Goal: Task Accomplishment & Management: Complete application form

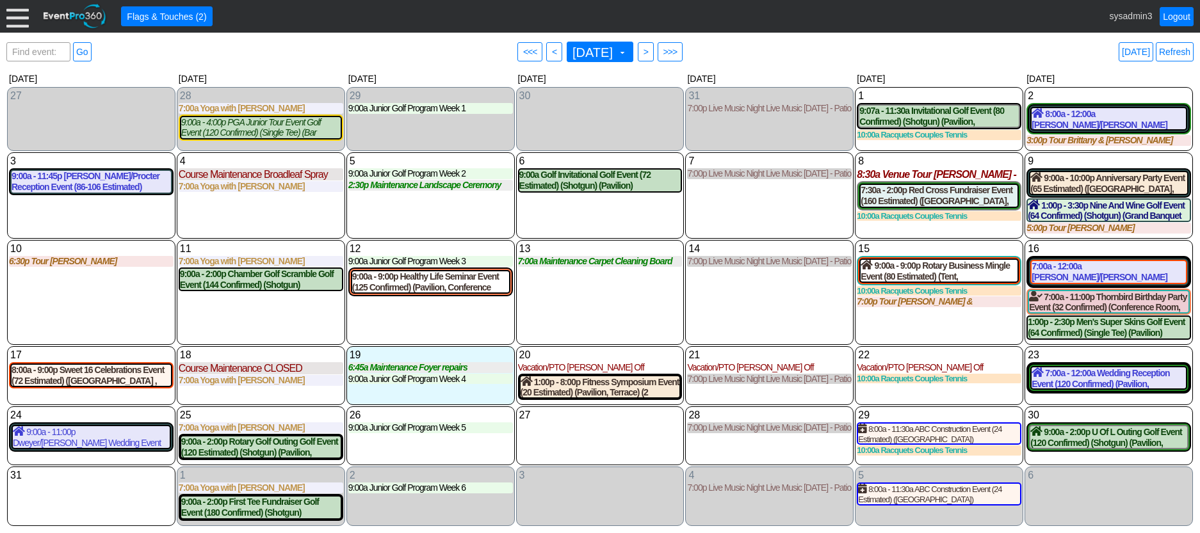
click at [733, 200] on div "7 Thursday 7:00p Live Music Night Live Music Thursday - Patio Room Live Music T…" at bounding box center [769, 195] width 168 height 86
click at [12, 12] on div at bounding box center [17, 16] width 22 height 22
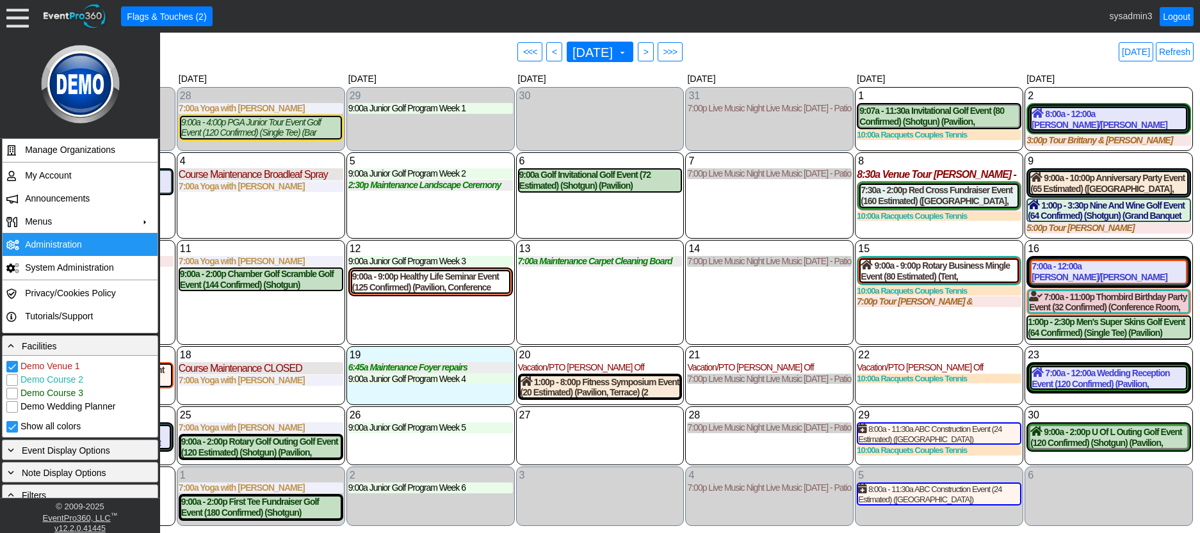
scroll to position [256, 0]
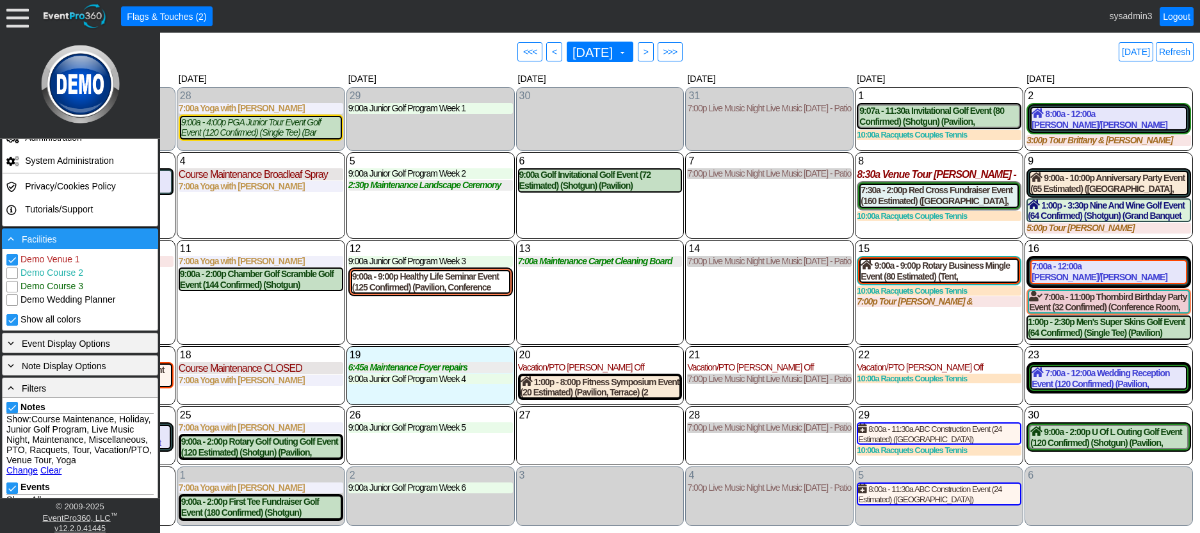
click at [77, 231] on div "- Facilities" at bounding box center [80, 239] width 156 height 20
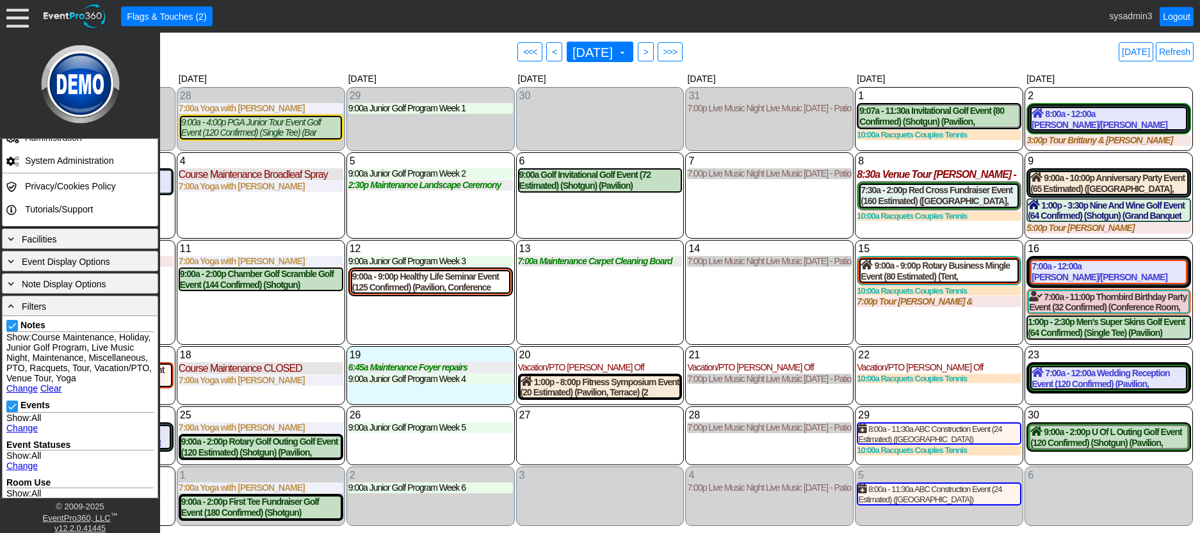
click at [25, 394] on link "Change" at bounding box center [21, 389] width 31 height 10
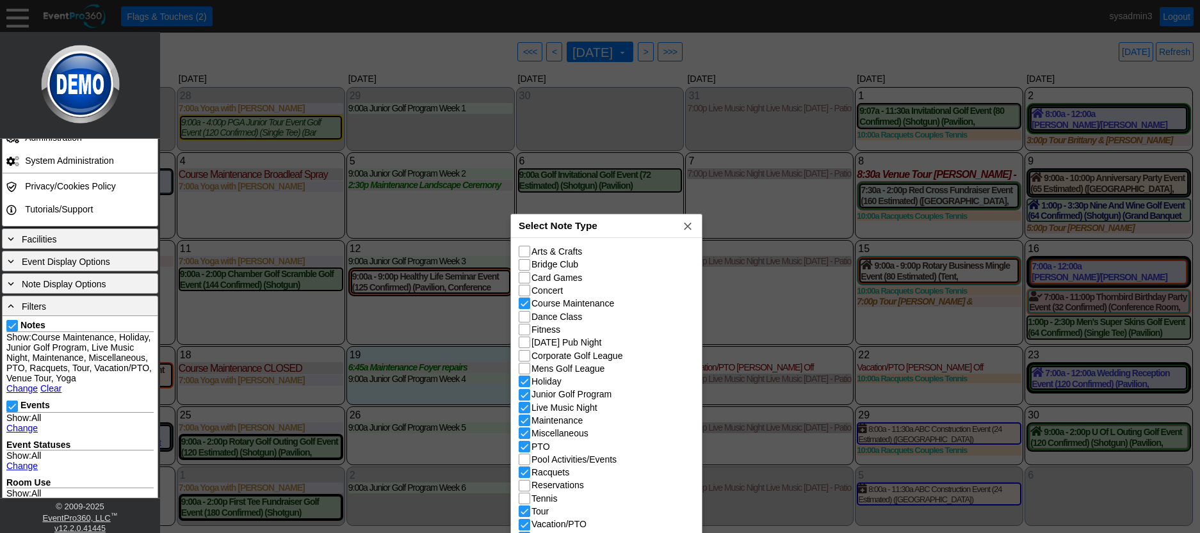
click at [619, 215] on div "Select Note Type x" at bounding box center [606, 227] width 191 height 24
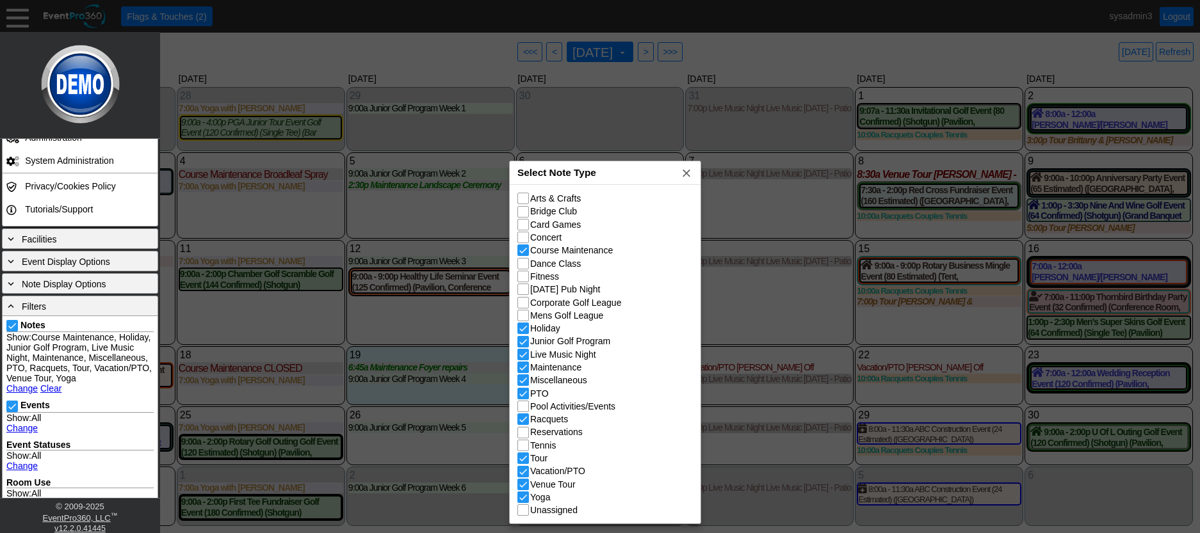
click at [521, 423] on input "Racquets" at bounding box center [524, 420] width 13 height 13
checkbox input "false"
click at [685, 172] on span "x" at bounding box center [686, 173] width 13 height 13
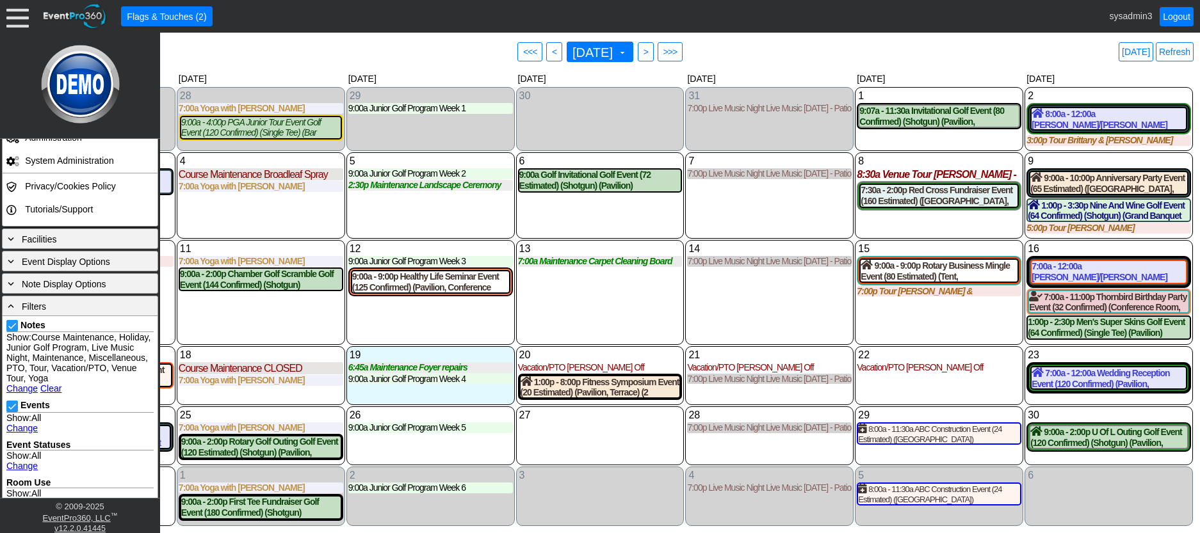
click at [711, 207] on div "7 Thursday 7:00p Live Music Night Live Music Thursday - Patio Room Live Music T…" at bounding box center [769, 195] width 168 height 86
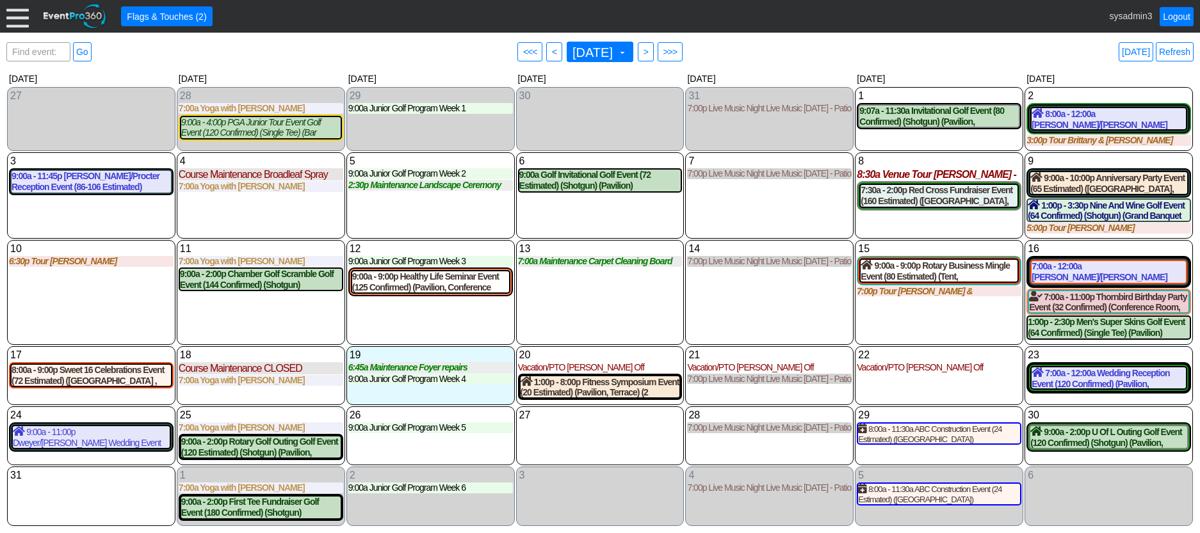
click at [22, 19] on div at bounding box center [17, 16] width 22 height 22
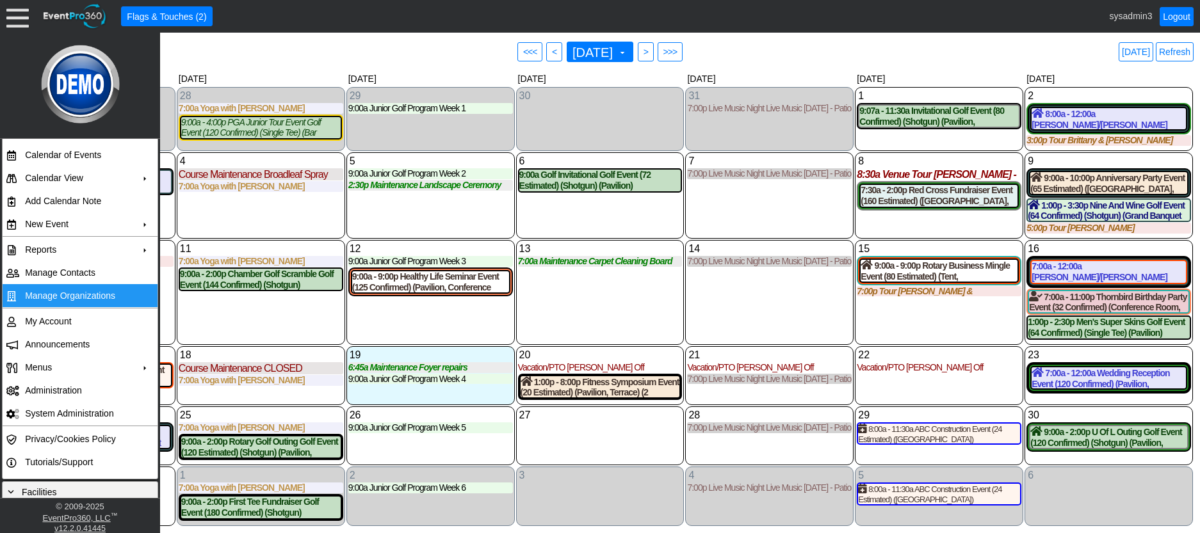
scroll to position [0, 0]
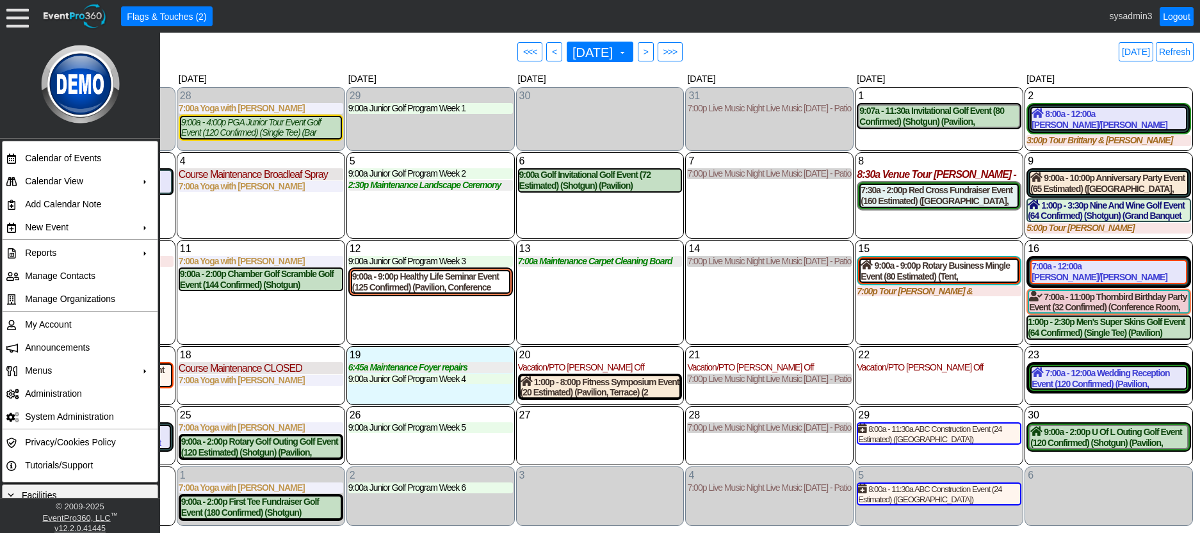
click at [279, 225] on div "4 Monday Course Maintenance Broadleaf Spray Broadleaf Spray at Demo Venue 1 Typ…" at bounding box center [261, 195] width 168 height 86
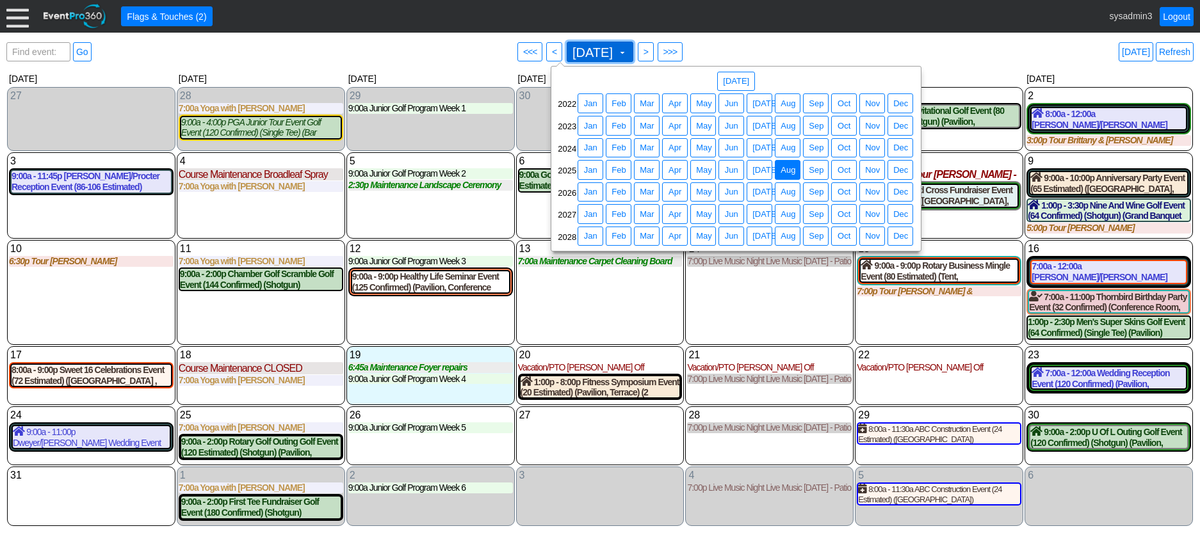
click at [615, 59] on span "August 2025" at bounding box center [592, 52] width 45 height 13
click at [760, 153] on span "Jul" at bounding box center [765, 148] width 31 height 13
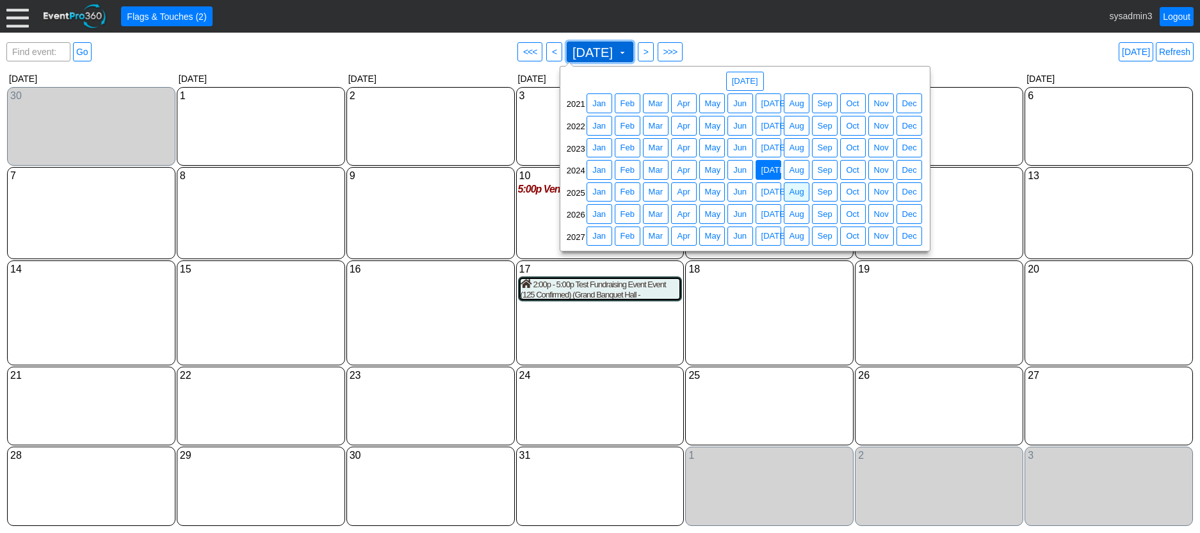
click at [615, 54] on span "July 2024" at bounding box center [592, 52] width 45 height 13
click at [788, 191] on span "Aug" at bounding box center [797, 192] width 20 height 13
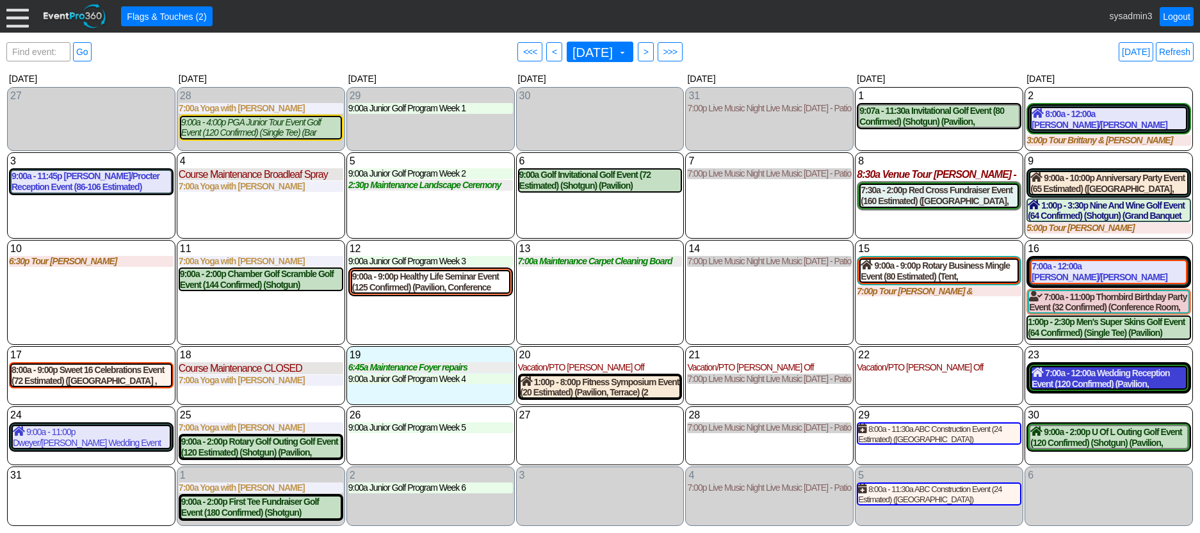
click at [1084, 384] on div "7:00a - 12:00a Wedding Reception Event (120 Confirmed) (Pavilion, Grand Banquet…" at bounding box center [1109, 379] width 154 height 22
click at [776, 315] on div "14 Thursday 7:00p Live Music Night Live Music Thursday - Patio Room Live Music …" at bounding box center [769, 292] width 168 height 105
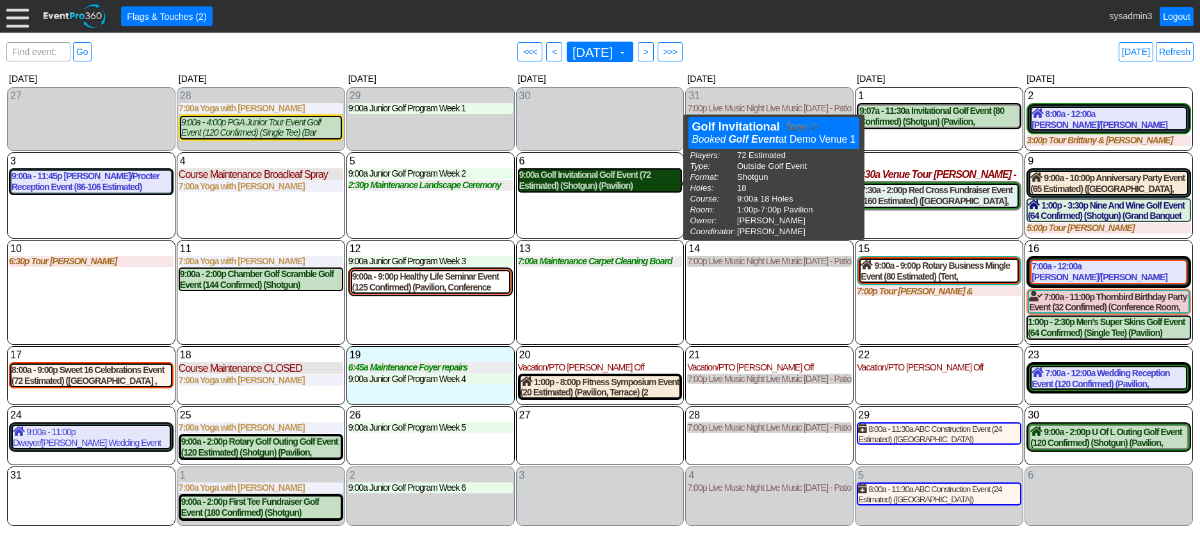
click at [594, 181] on div "9:00a Golf Invitational Golf Event (72 Estimated) (Shotgun) (Pavilion)" at bounding box center [600, 181] width 162 height 22
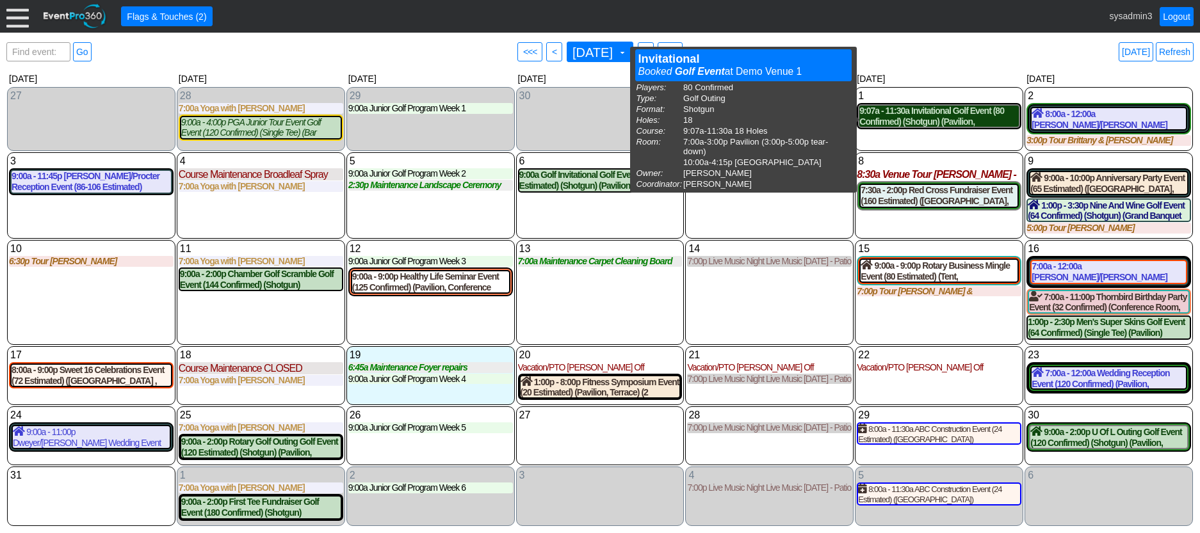
click at [947, 118] on div "9:07a - 11:30a Invitational Golf Event (80 Confirmed) (Shotgun) (Pavilion, East…" at bounding box center [938, 117] width 159 height 22
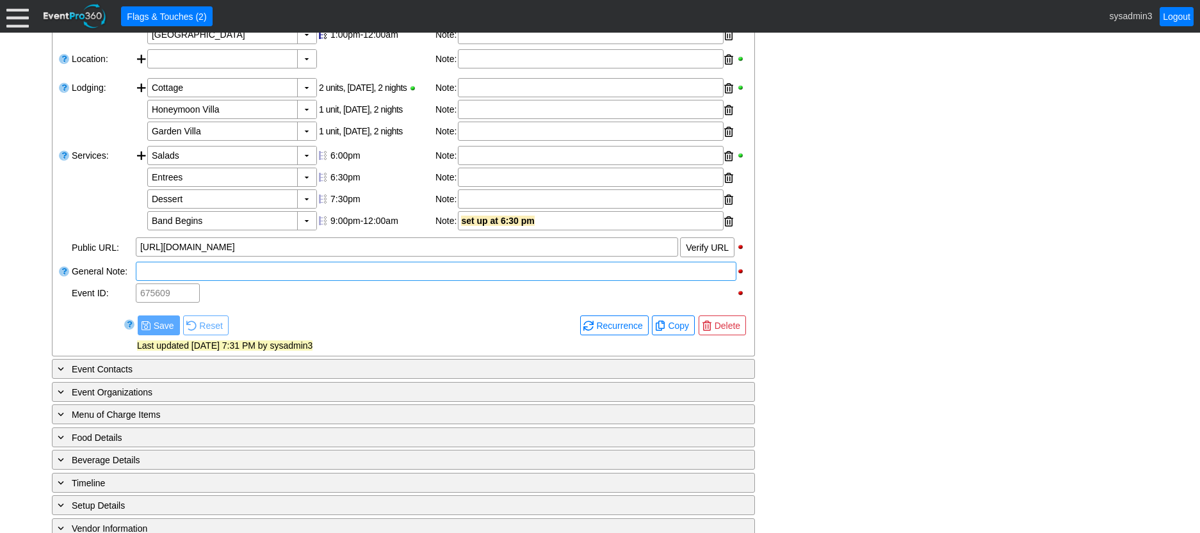
scroll to position [538, 0]
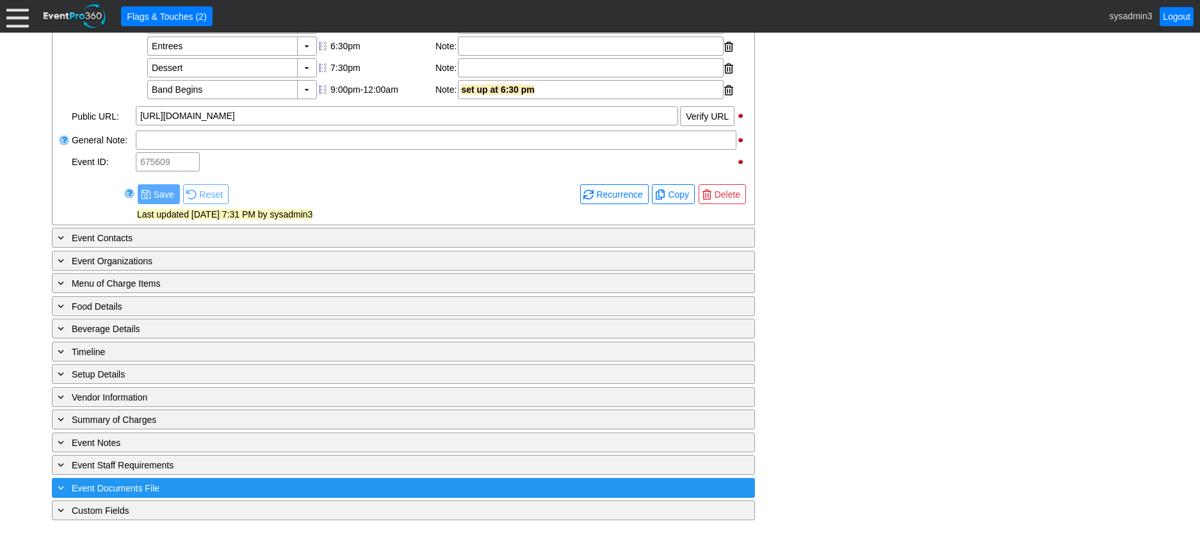
click at [242, 480] on div "+ Event Documents File ▼" at bounding box center [403, 488] width 703 height 20
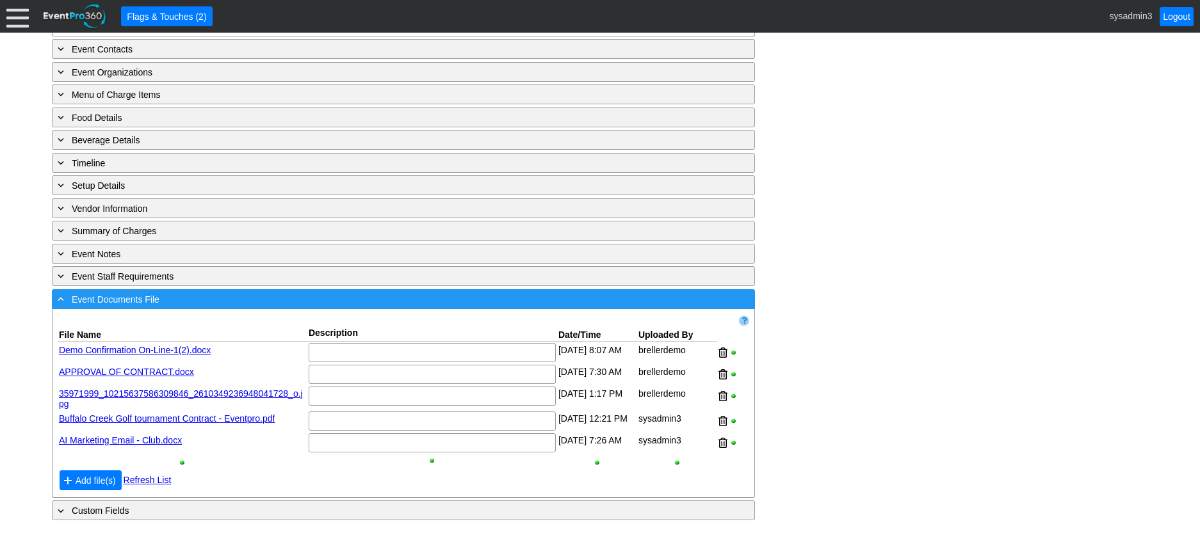
scroll to position [730, 0]
click at [259, 299] on div "- Event Documents File" at bounding box center [377, 299] width 644 height 15
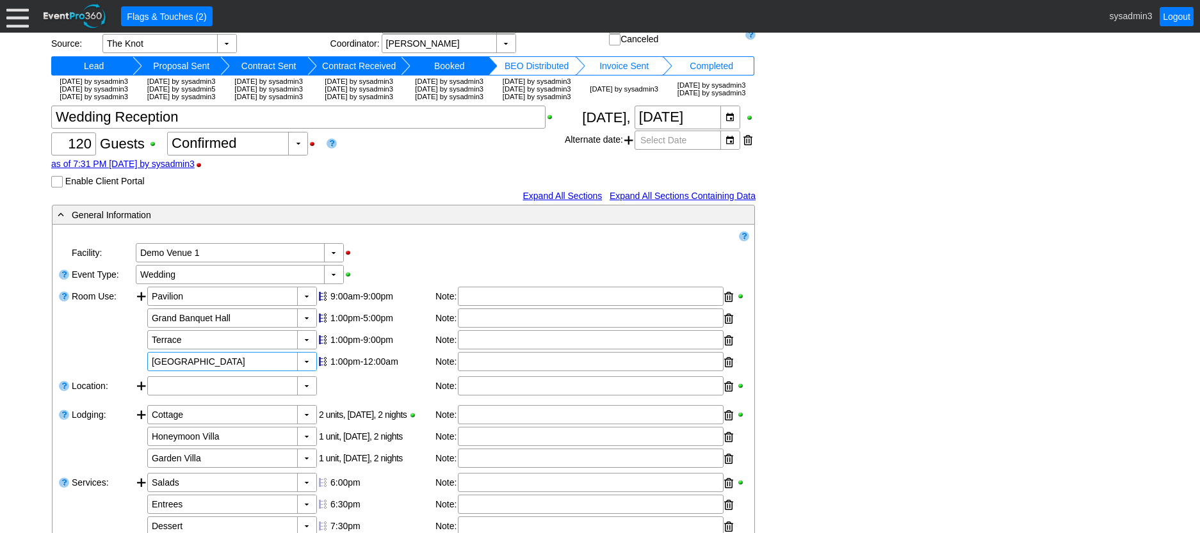
scroll to position [0, 0]
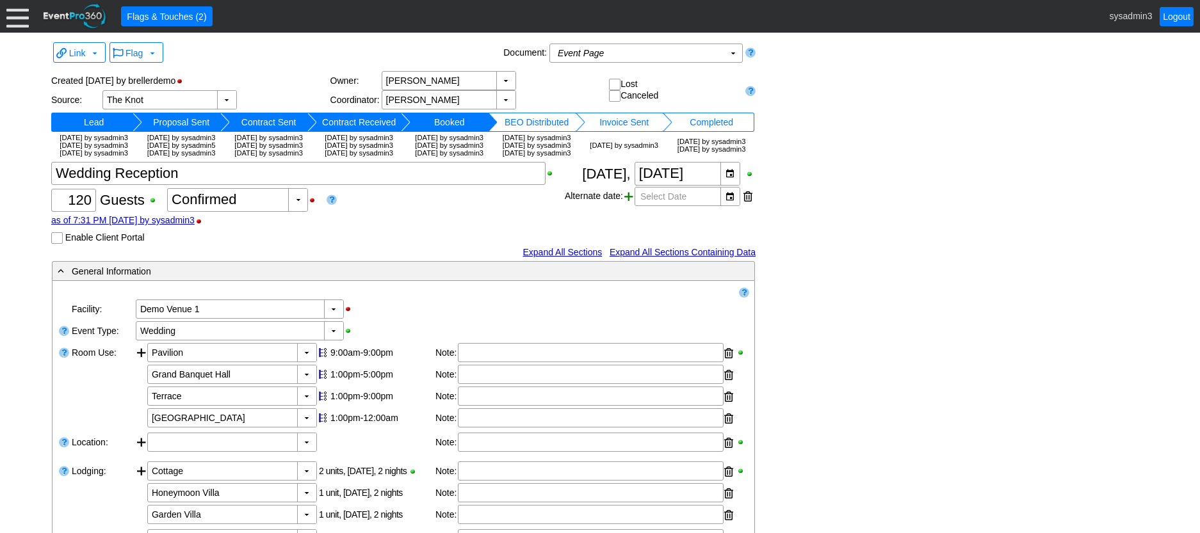
click at [628, 206] on span at bounding box center [628, 196] width 9 height 19
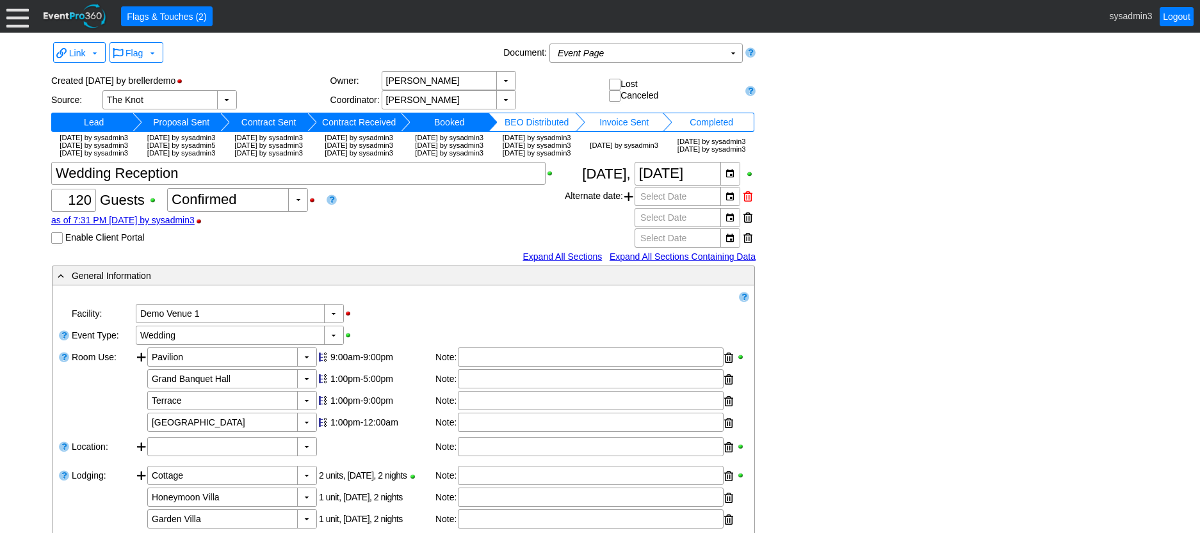
click at [749, 206] on div at bounding box center [748, 196] width 9 height 19
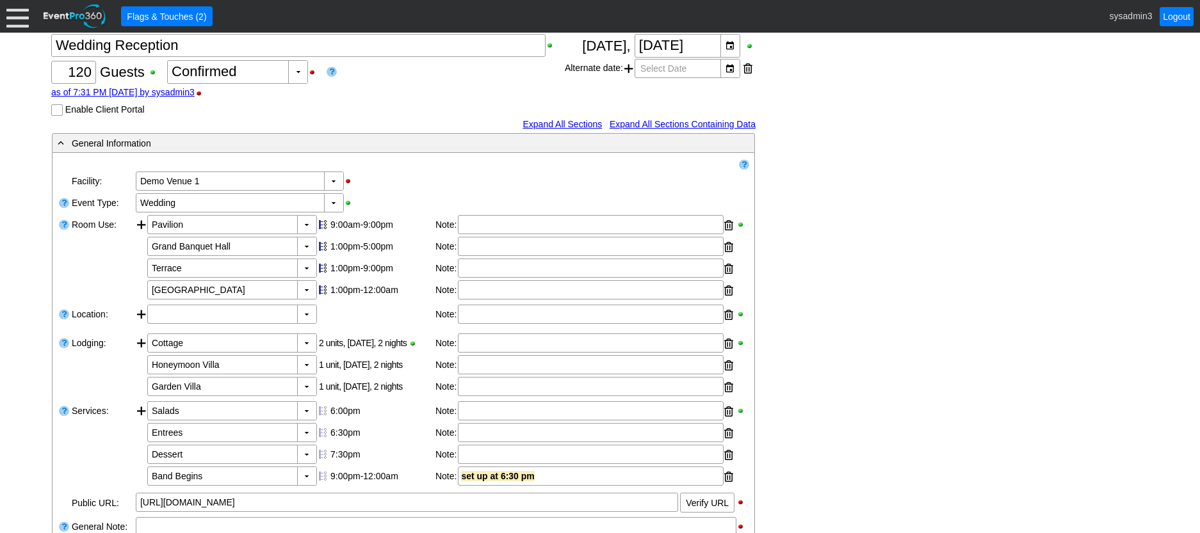
scroll to position [192, 0]
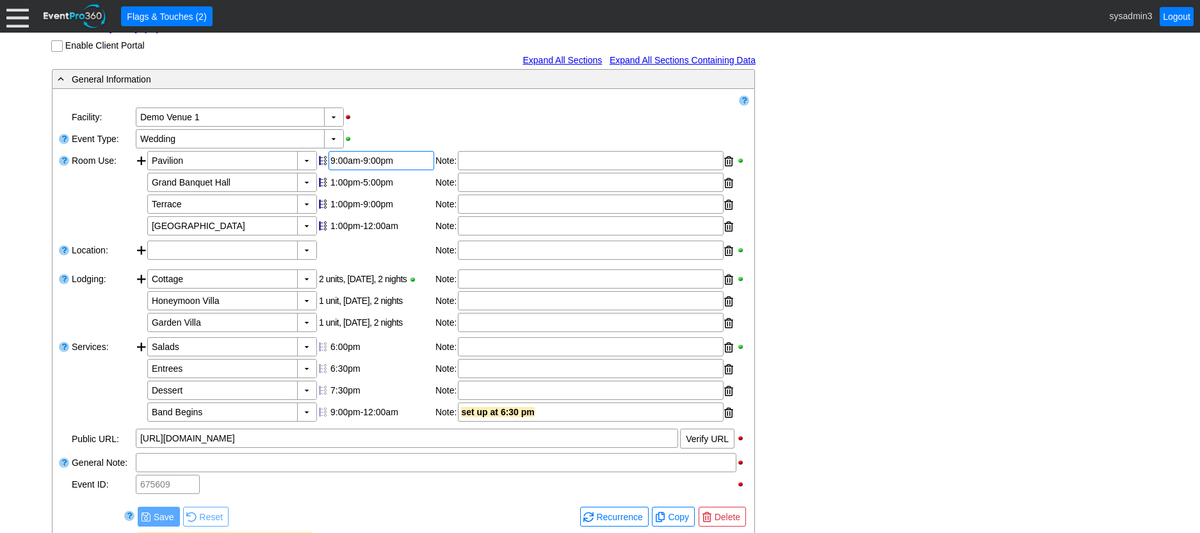
click at [374, 166] on div "9:00am-9:00pm" at bounding box center [381, 161] width 102 height 10
type input "0:00"
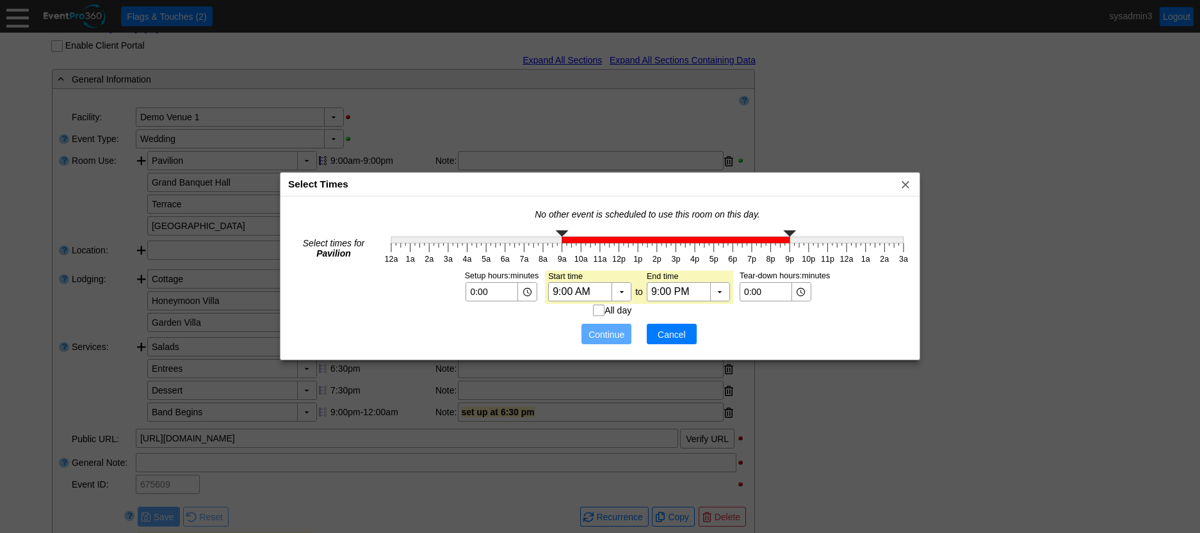
click at [661, 339] on span "Cancel" at bounding box center [672, 335] width 38 height 13
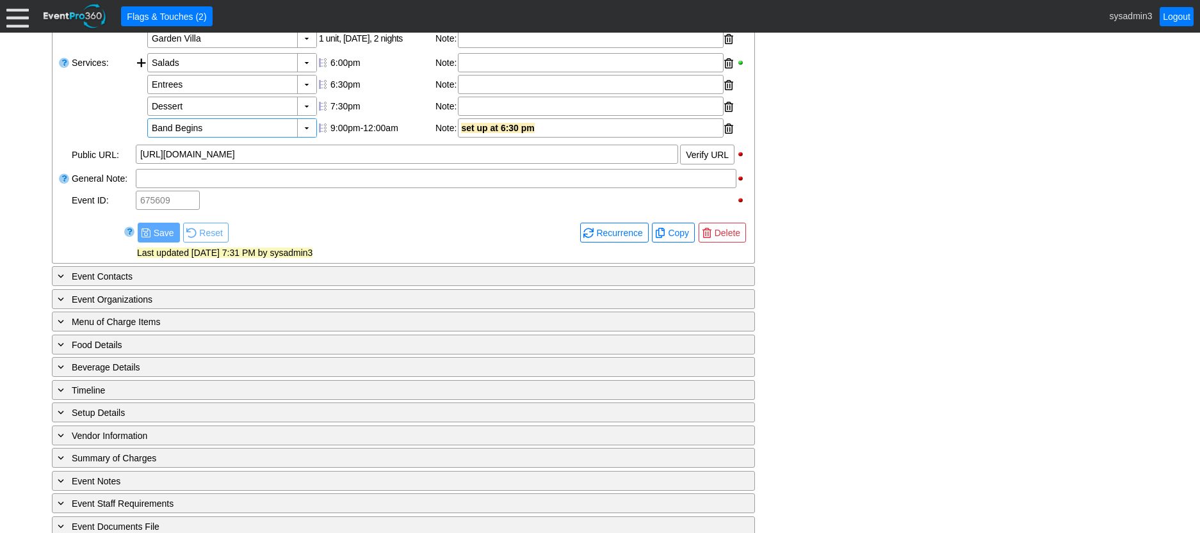
scroll to position [512, 0]
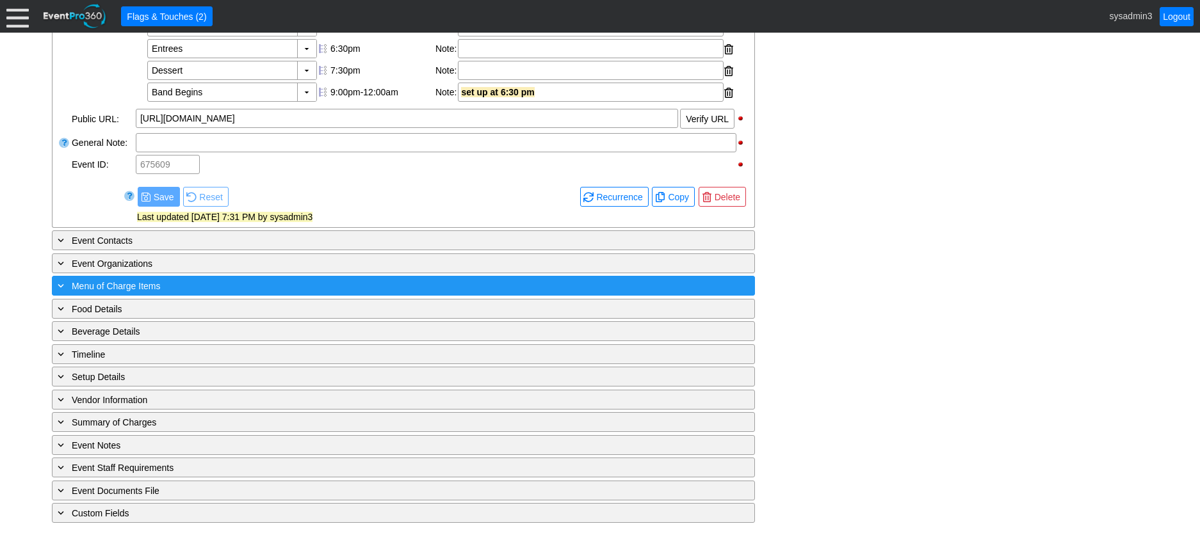
click at [239, 293] on div "+ Menu of Charge Items" at bounding box center [377, 286] width 644 height 15
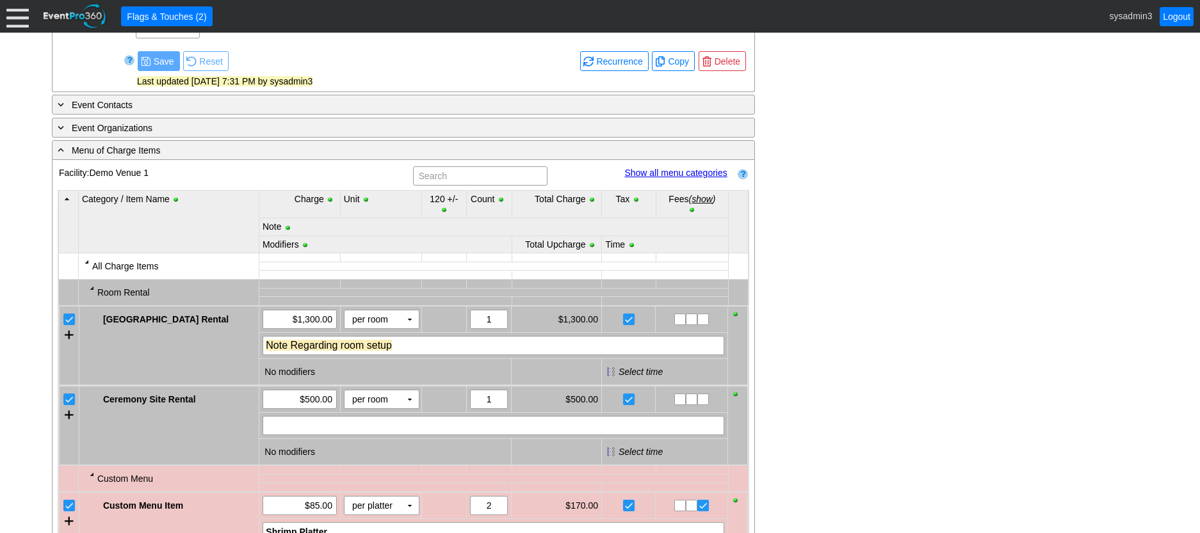
scroll to position [640, 0]
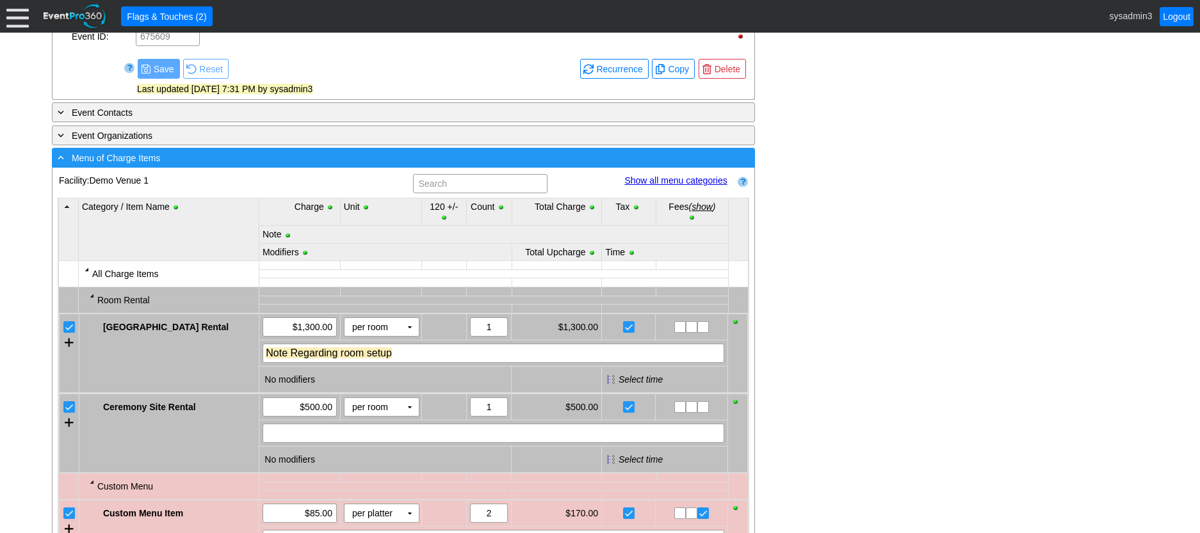
click at [327, 165] on div "- Menu of Charge Items" at bounding box center [377, 158] width 644 height 15
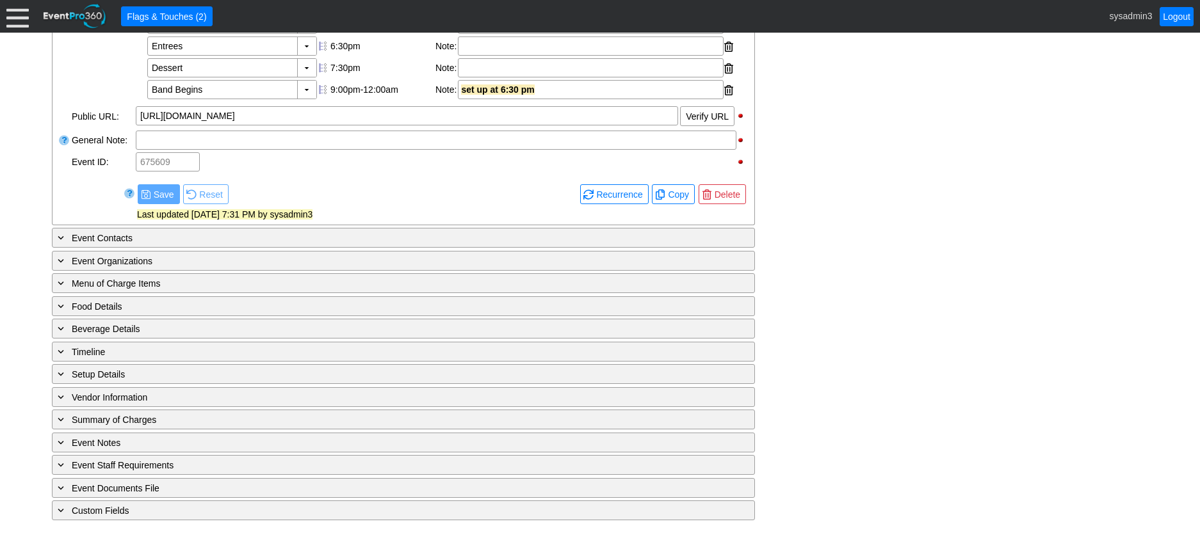
scroll to position [538, 0]
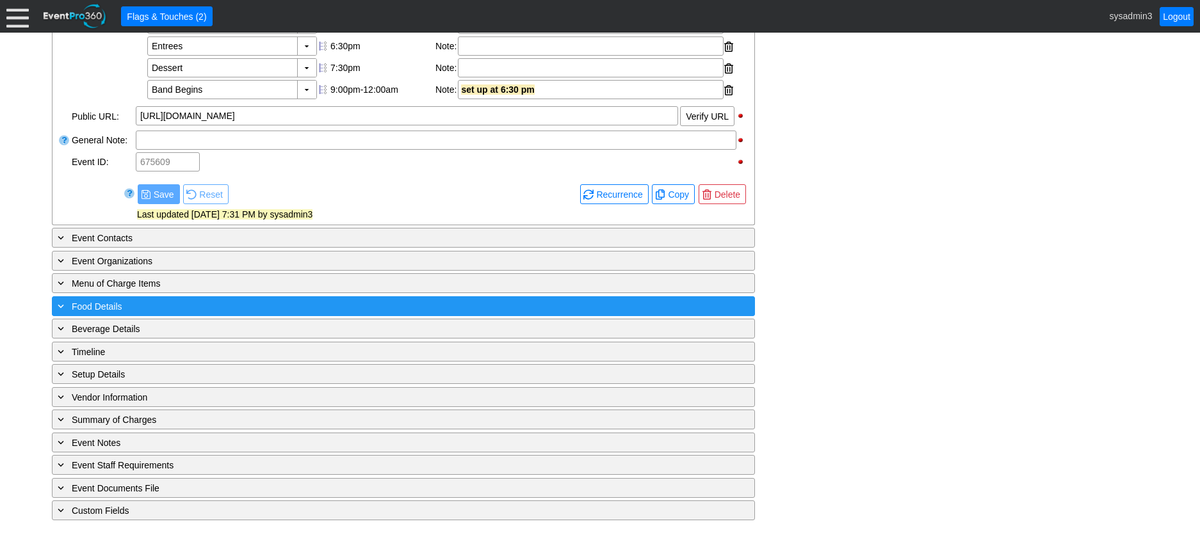
click at [288, 305] on div "+ Food Details" at bounding box center [377, 306] width 644 height 15
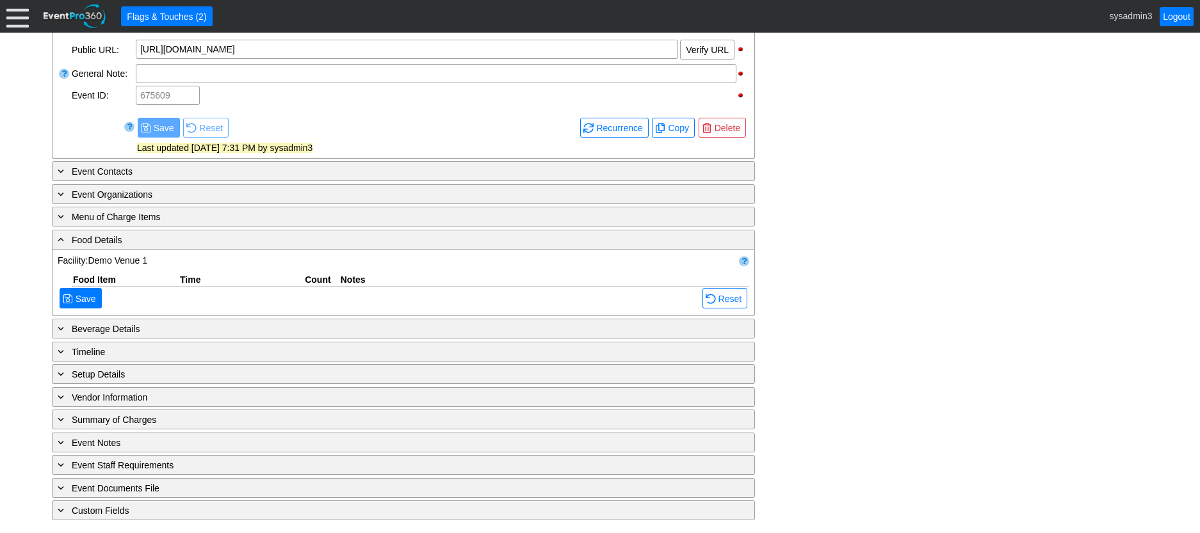
scroll to position [640, 0]
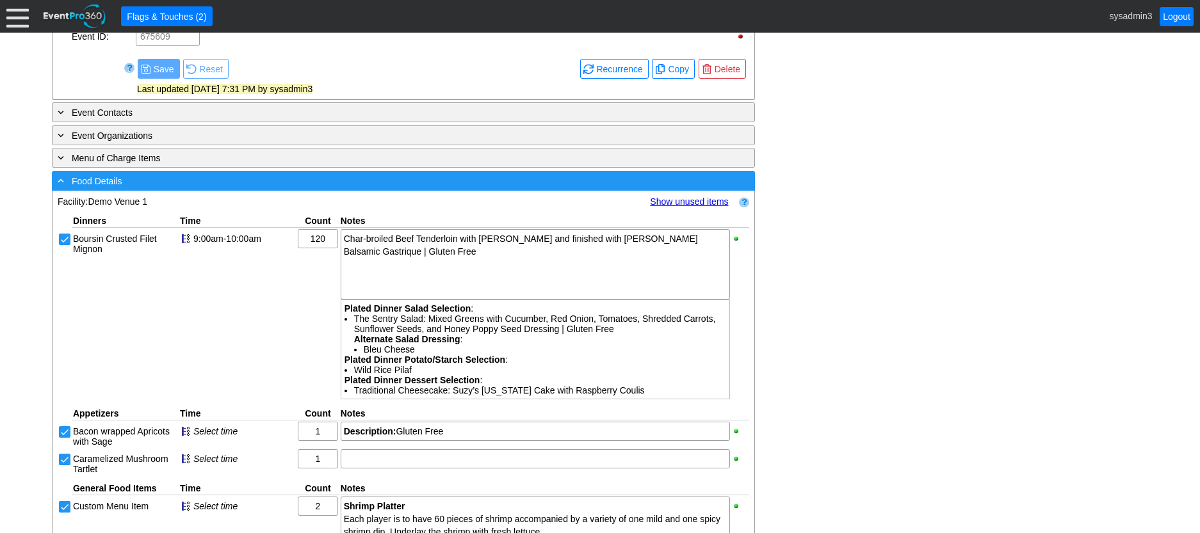
click at [361, 188] on div "- Food Details" at bounding box center [377, 181] width 644 height 15
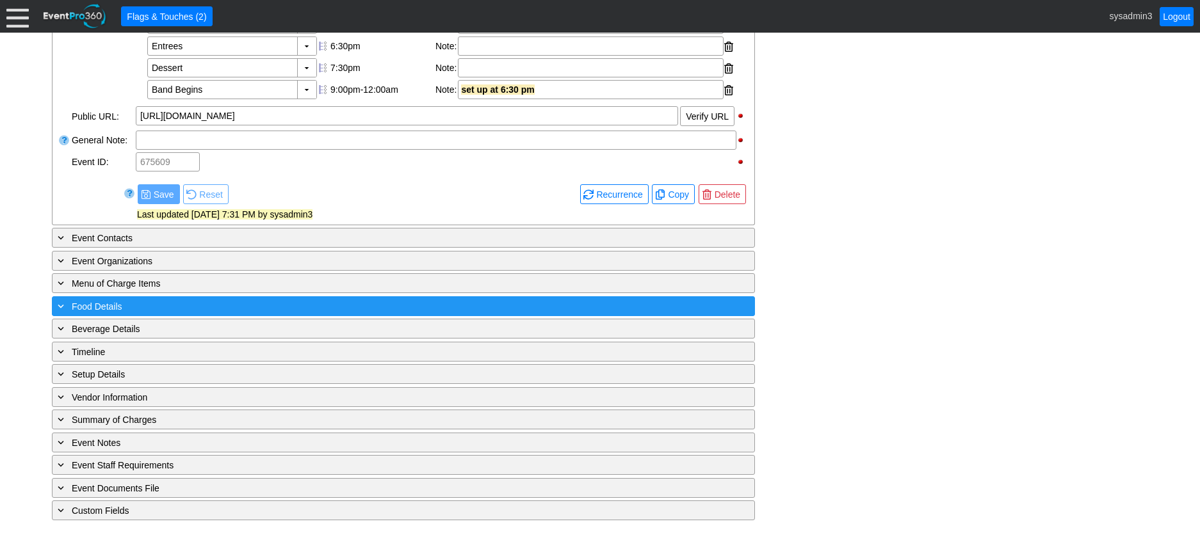
scroll to position [538, 0]
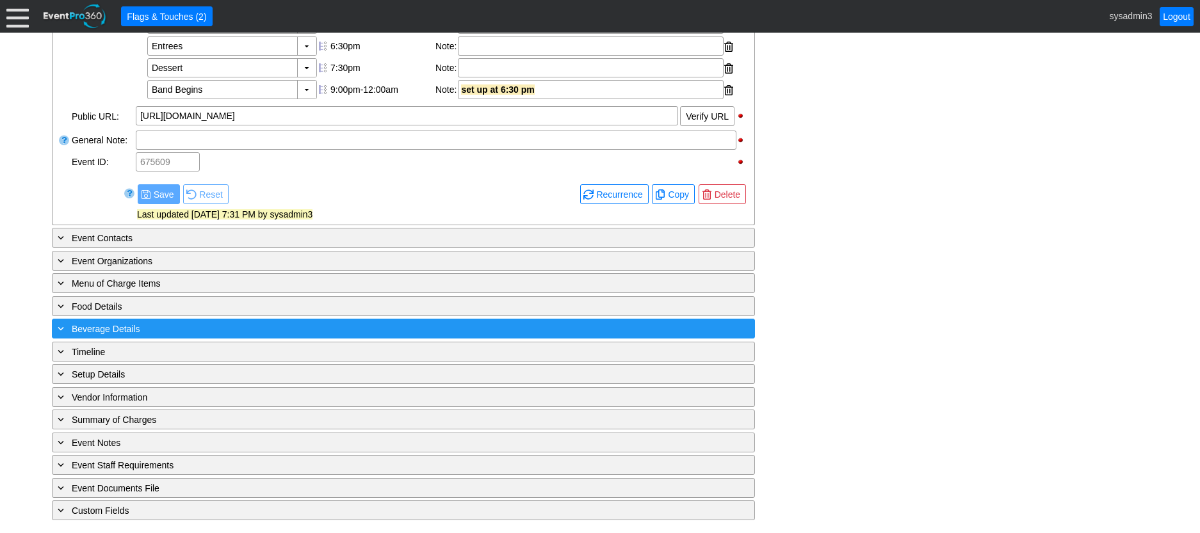
click at [313, 326] on div "+ Beverage Details" at bounding box center [377, 328] width 644 height 15
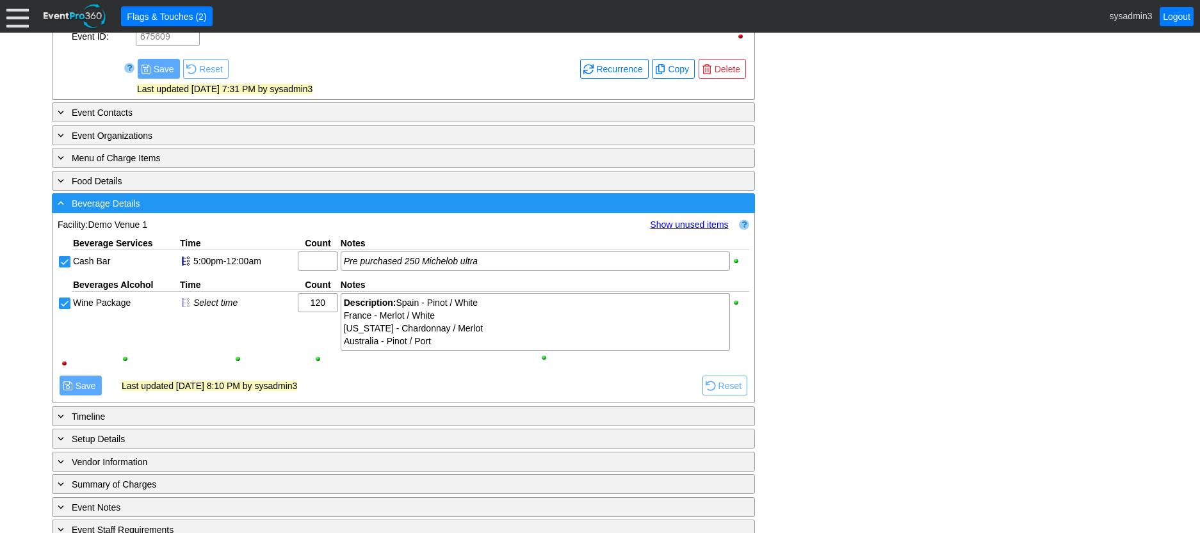
click at [346, 213] on div "- Beverage Details ▼" at bounding box center [403, 203] width 703 height 20
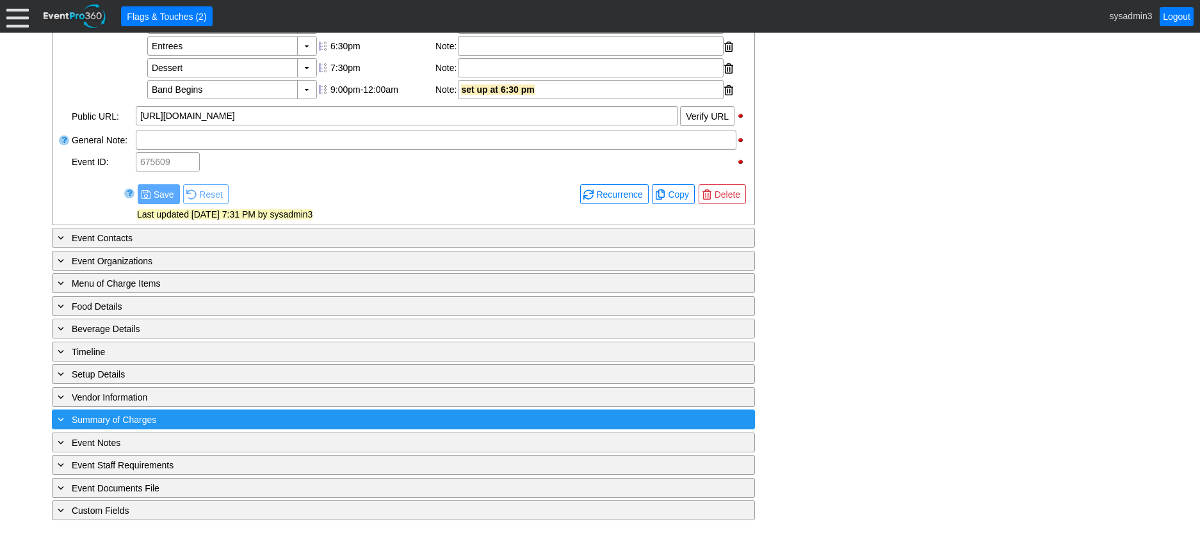
click at [314, 418] on div "+ Summary of Charges" at bounding box center [377, 419] width 644 height 15
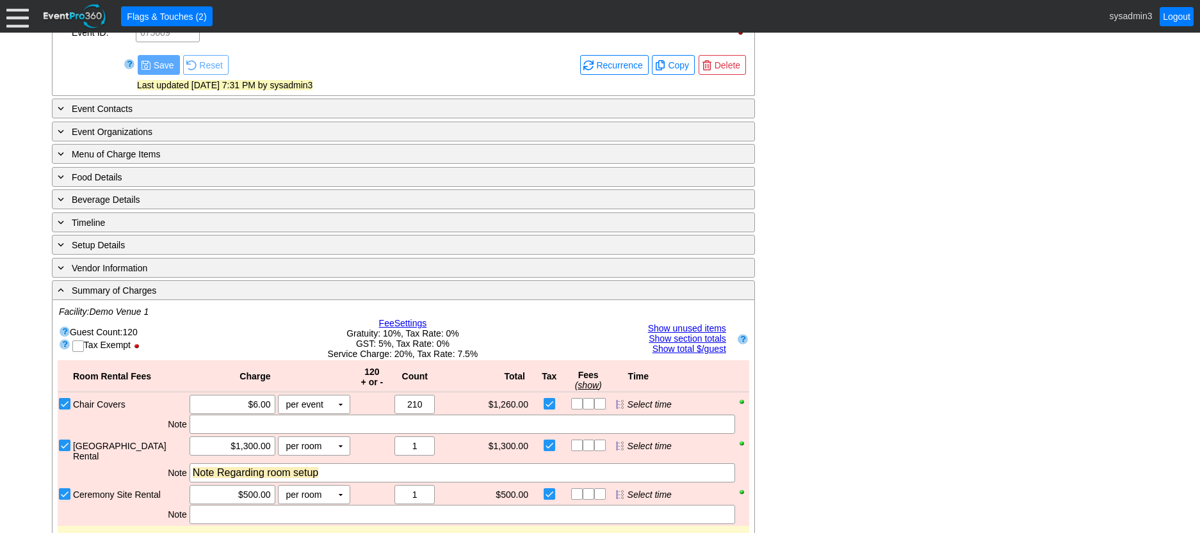
scroll to position [640, 0]
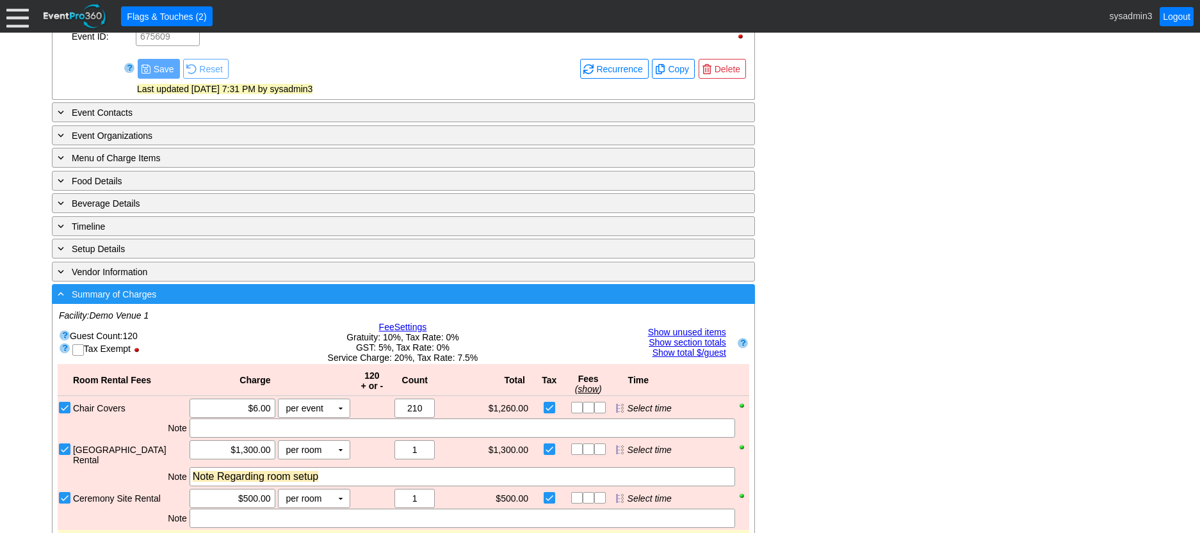
click at [356, 302] on div "- Summary of Charges" at bounding box center [377, 294] width 644 height 15
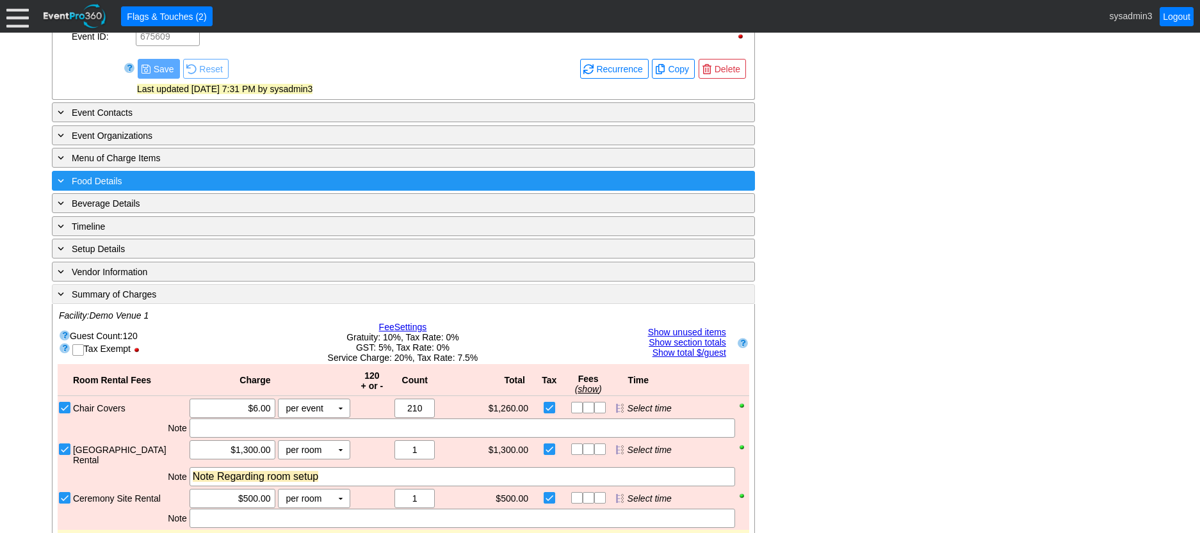
scroll to position [538, 0]
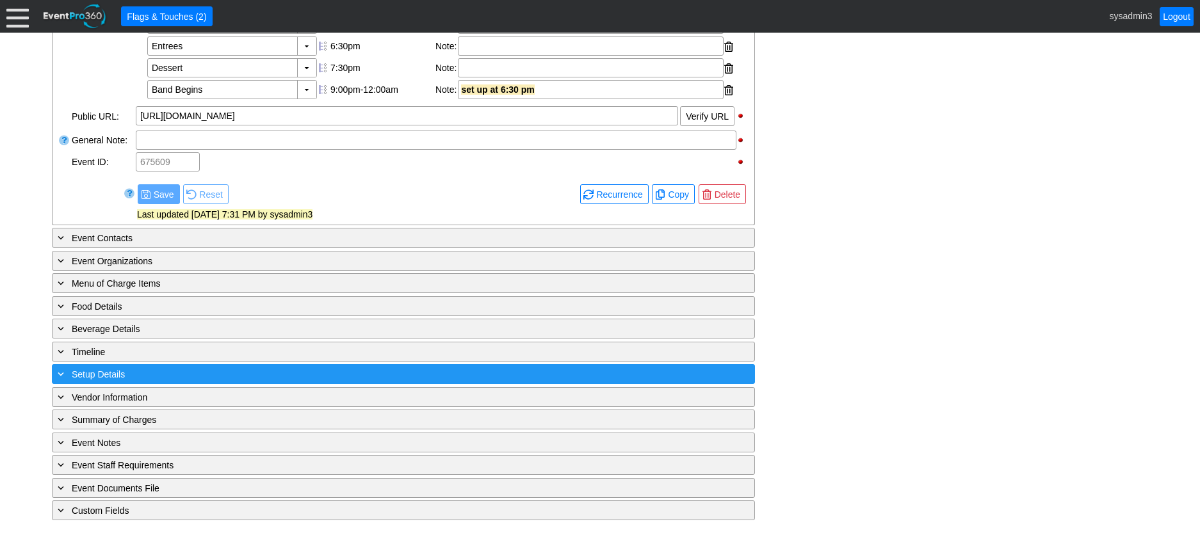
click at [240, 370] on div "+ Setup Details" at bounding box center [377, 374] width 644 height 15
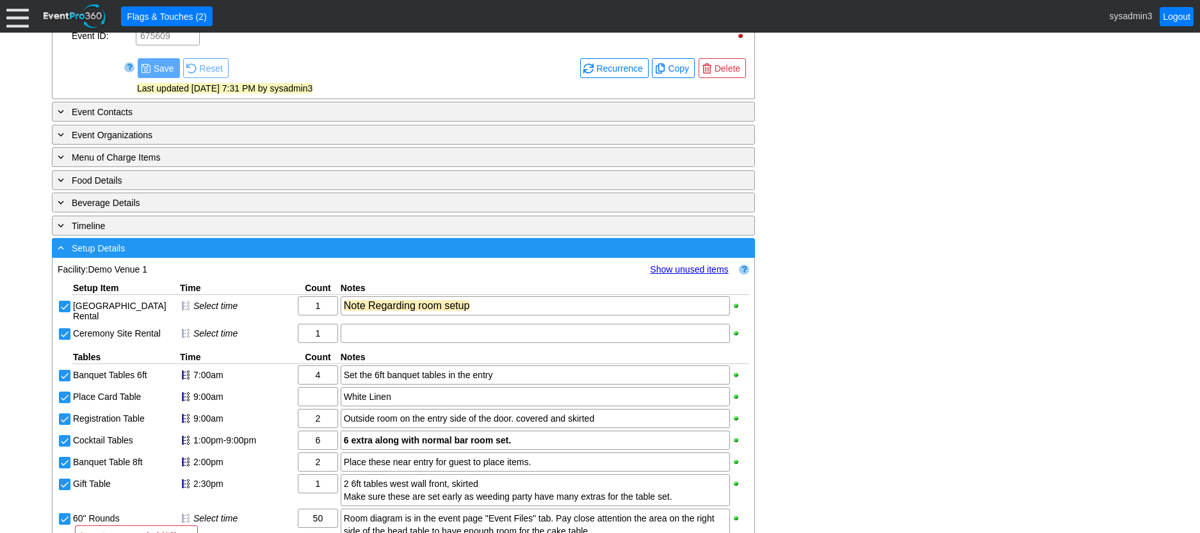
scroll to position [640, 0]
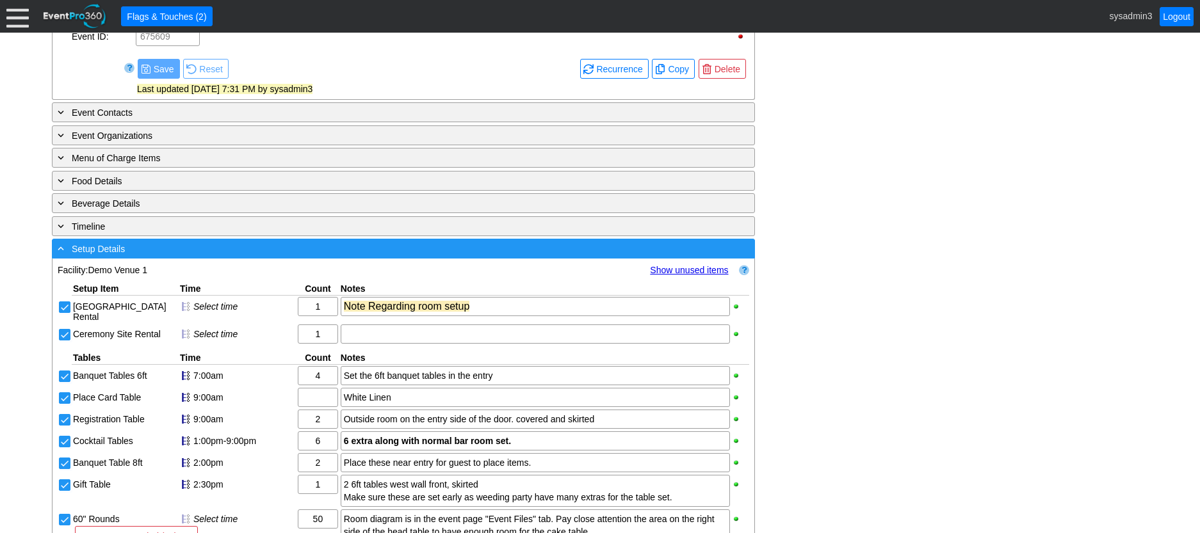
click at [275, 256] on div "- Setup Details" at bounding box center [377, 248] width 644 height 15
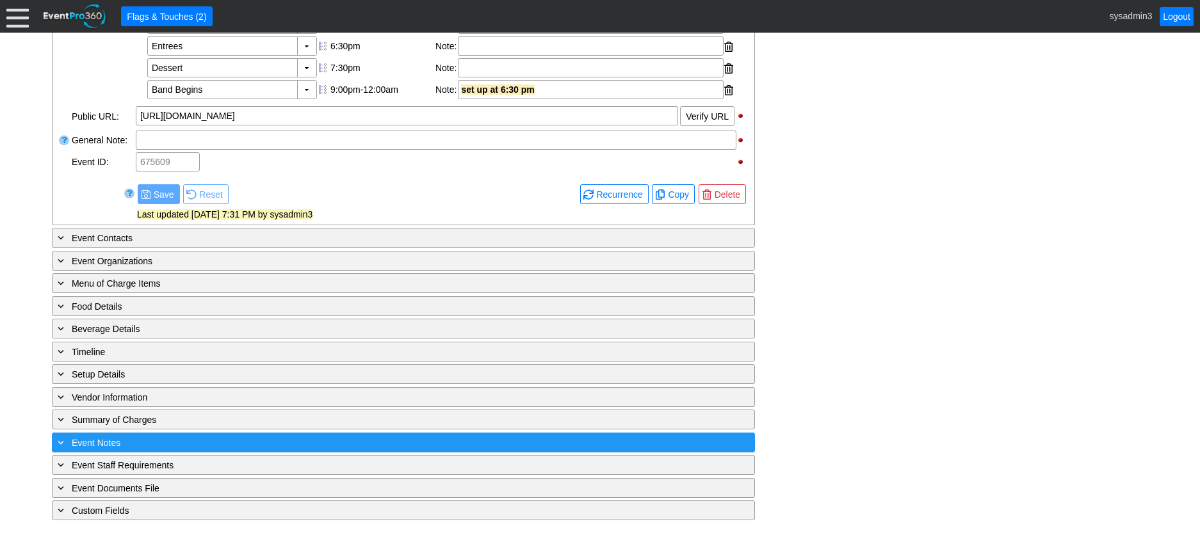
click at [247, 437] on div "+ Event Notes" at bounding box center [377, 442] width 644 height 15
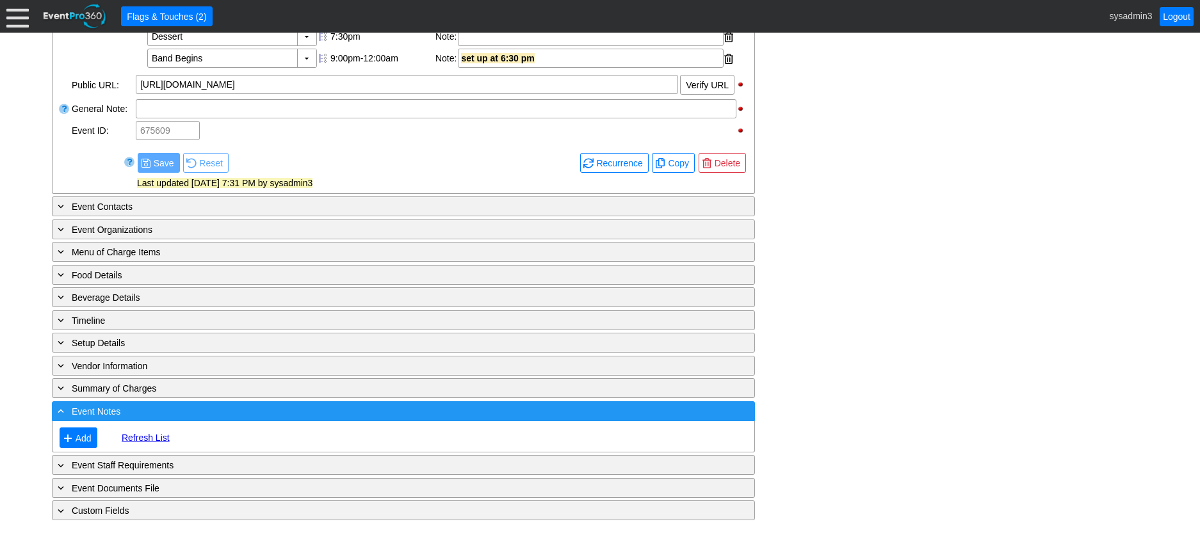
scroll to position [640, 0]
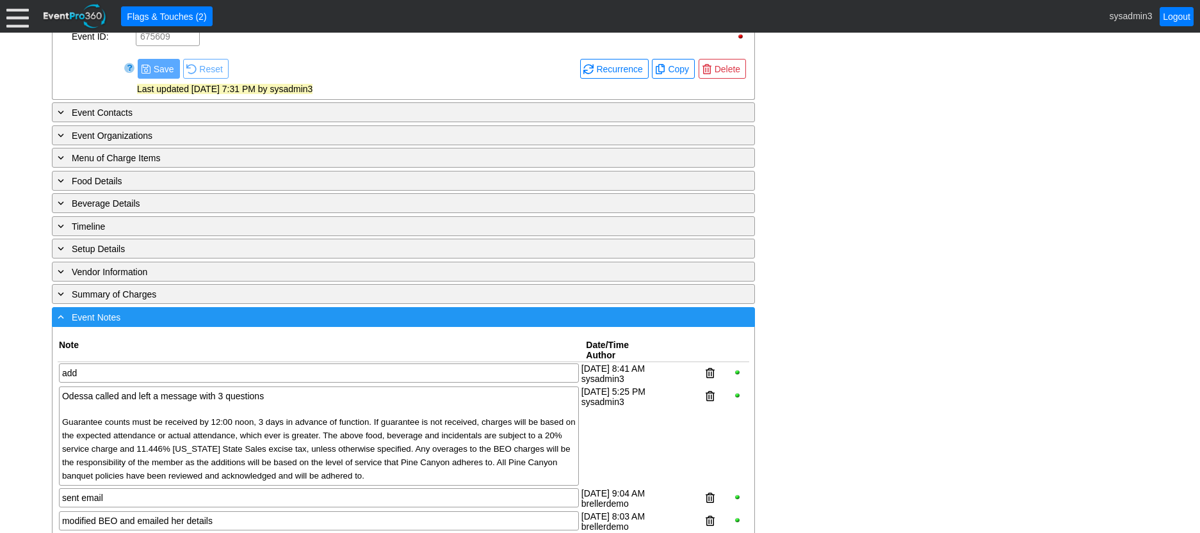
click at [282, 325] on div "- Event Notes" at bounding box center [377, 317] width 644 height 15
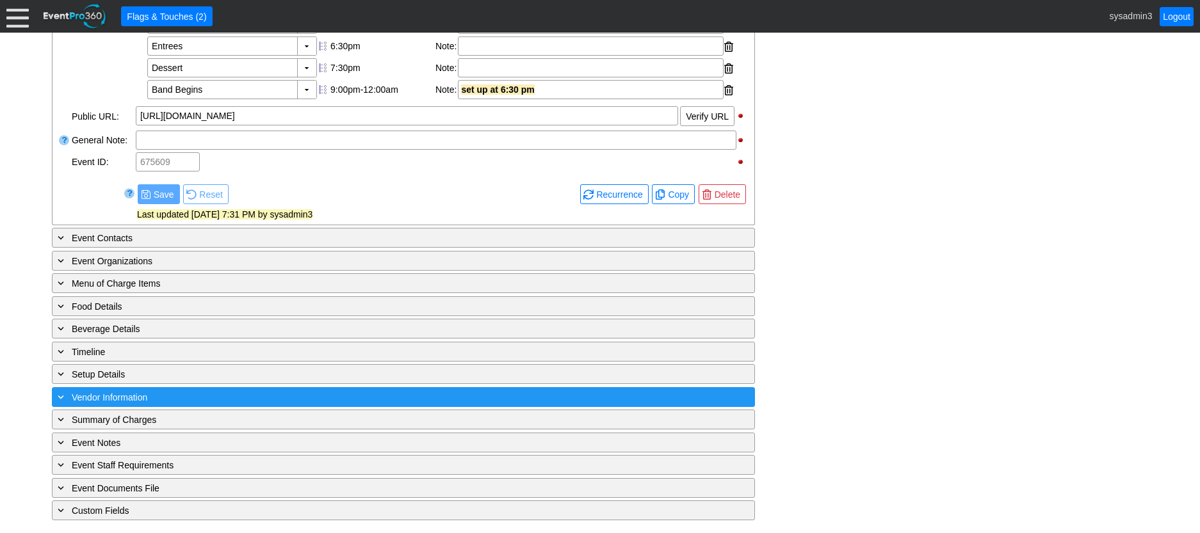
click at [252, 400] on div "+ Vendor Information" at bounding box center [377, 397] width 644 height 15
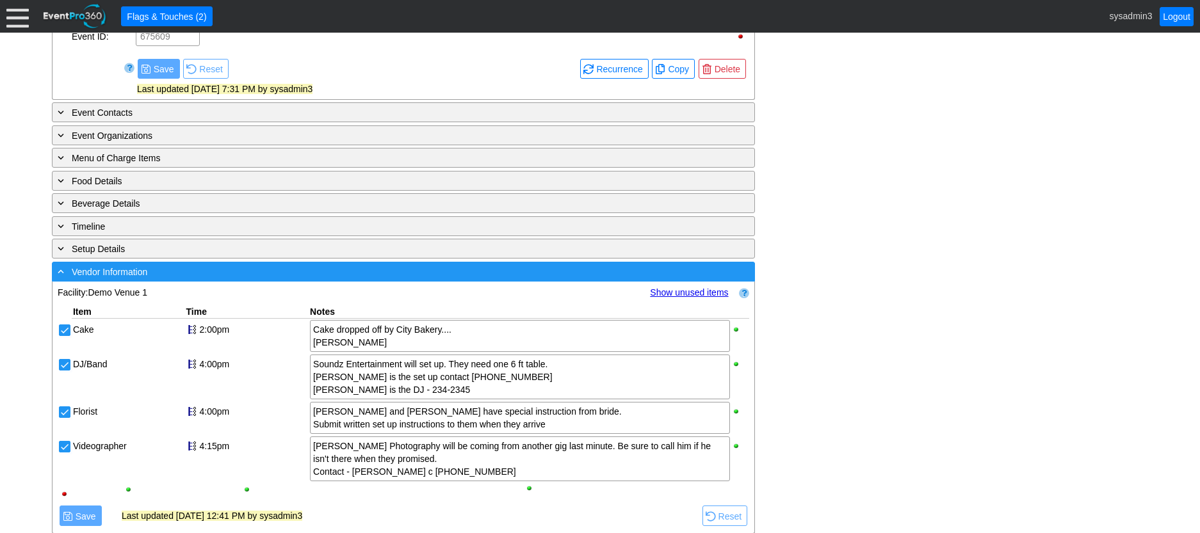
click at [250, 279] on div "- Vendor Information" at bounding box center [377, 271] width 644 height 15
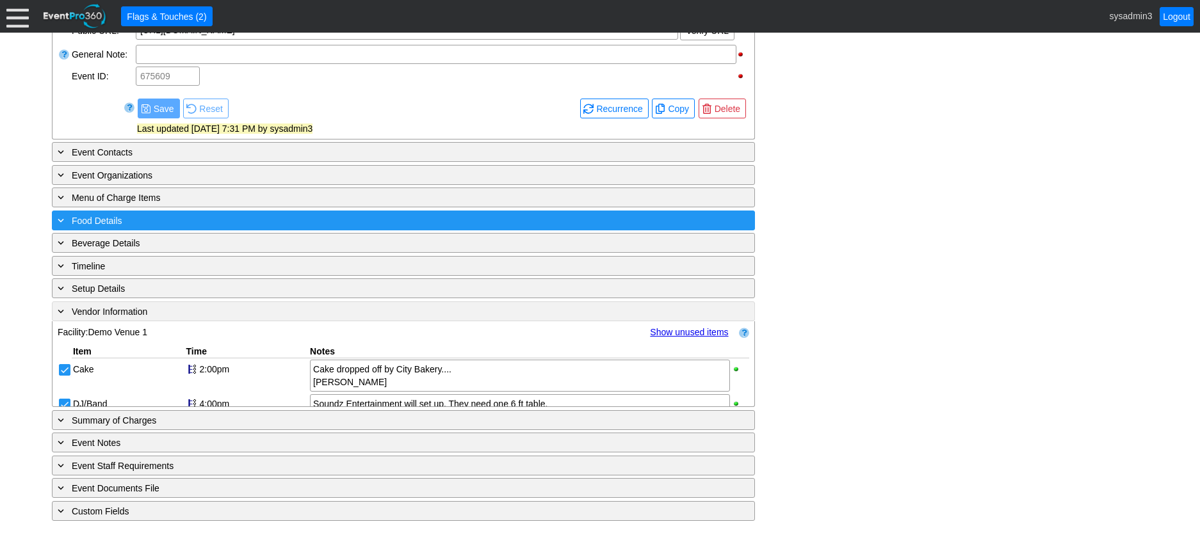
scroll to position [538, 0]
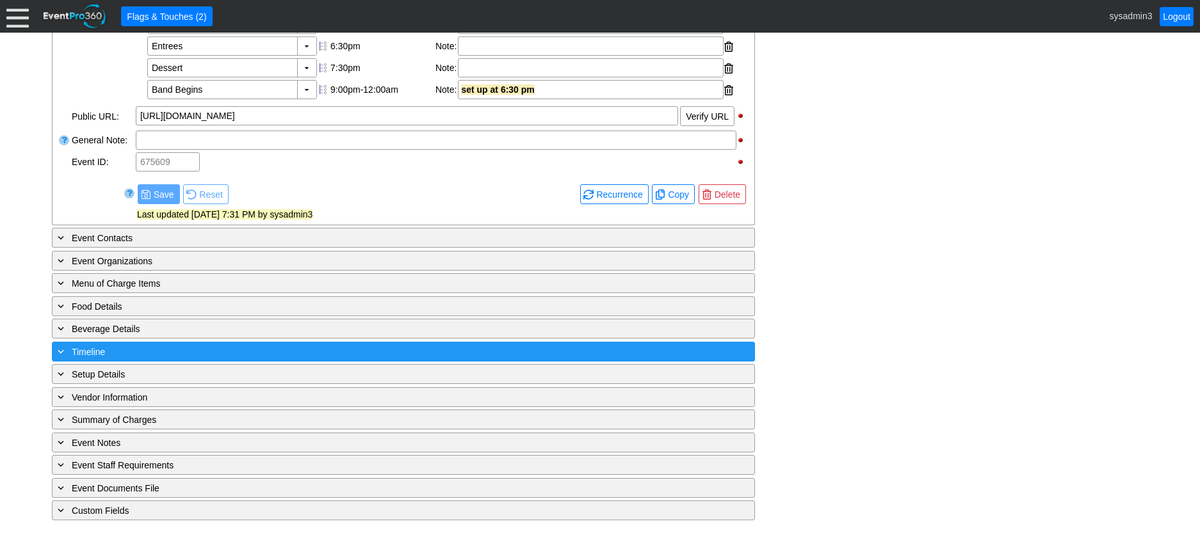
click at [254, 348] on div "+ Timeline" at bounding box center [377, 352] width 644 height 15
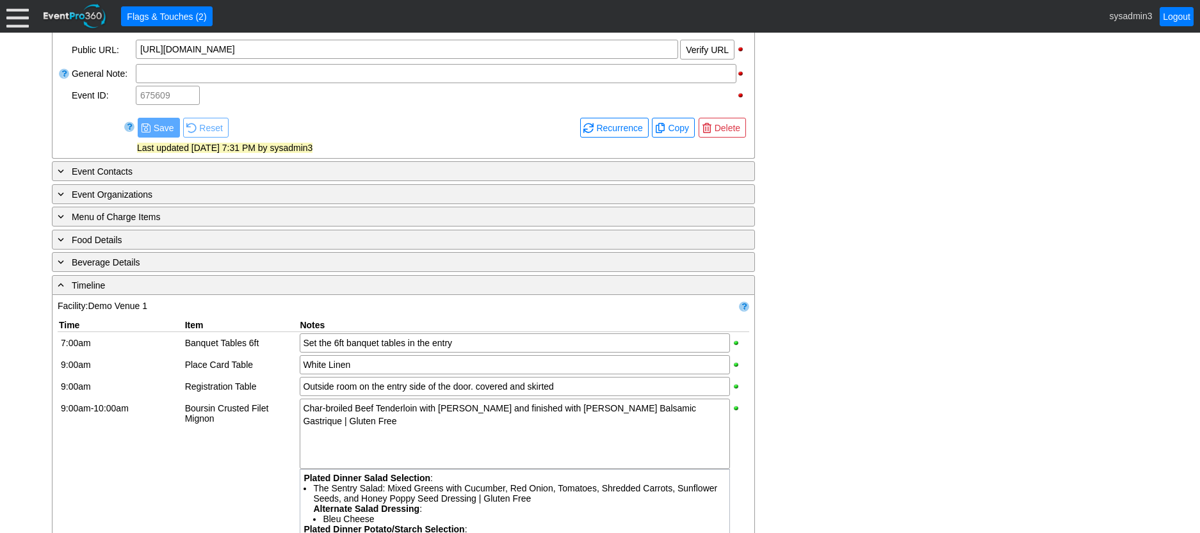
scroll to position [576, 0]
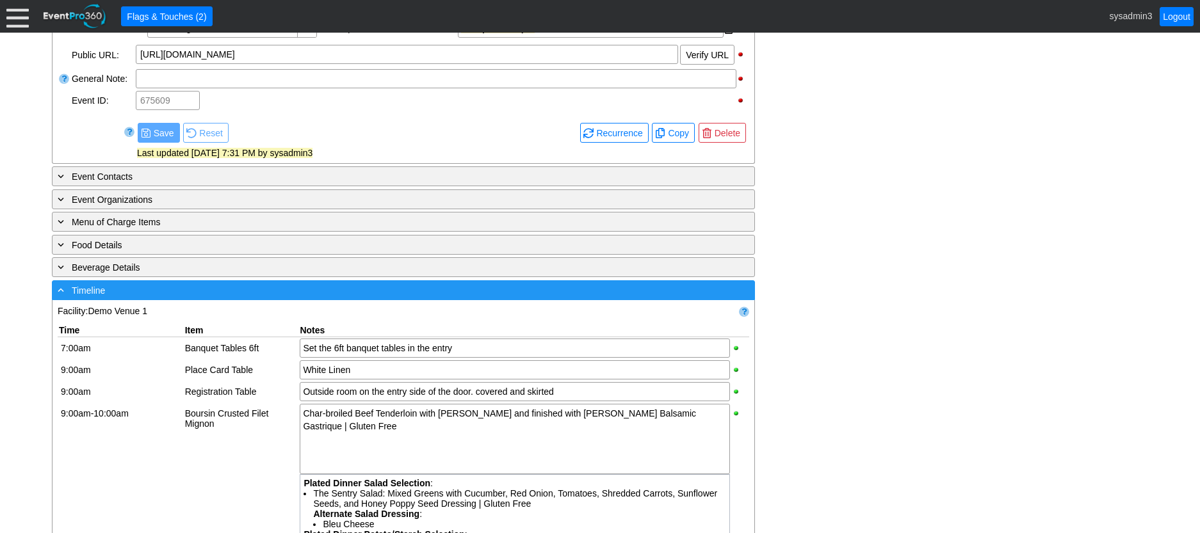
click at [309, 298] on div "- Timeline" at bounding box center [377, 290] width 644 height 15
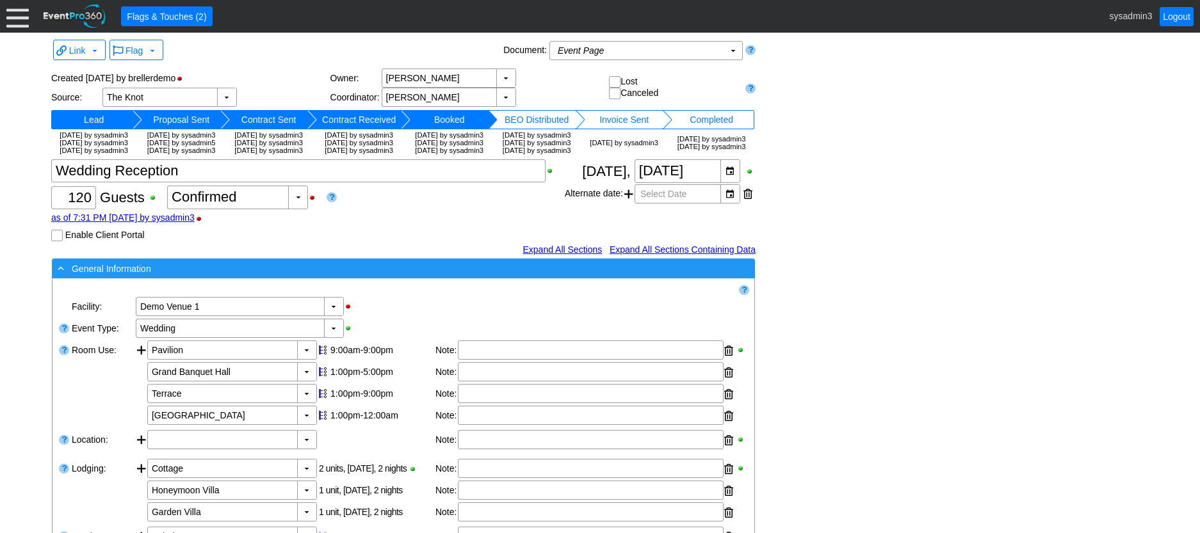
scroll to position [0, 0]
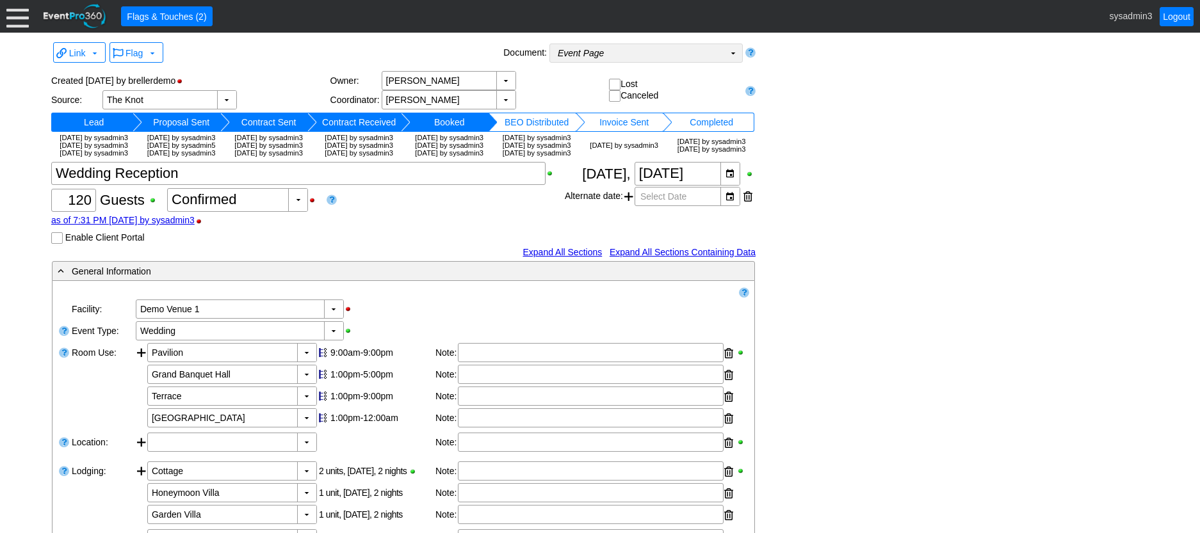
click at [702, 50] on td "Event Page Χ" at bounding box center [637, 53] width 174 height 18
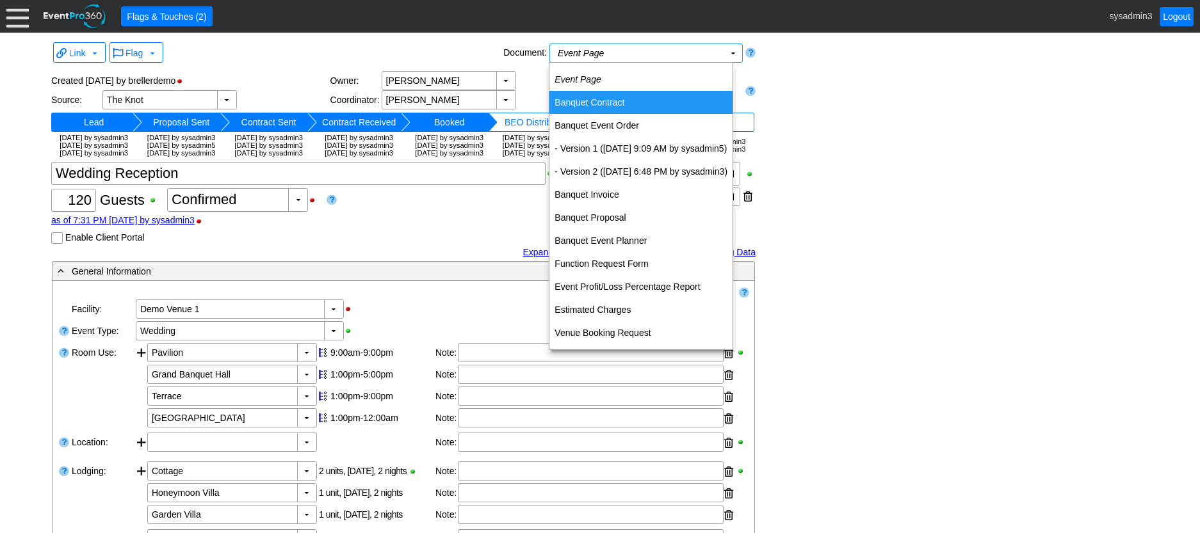
click at [614, 99] on td "Banquet Contract" at bounding box center [640, 102] width 183 height 23
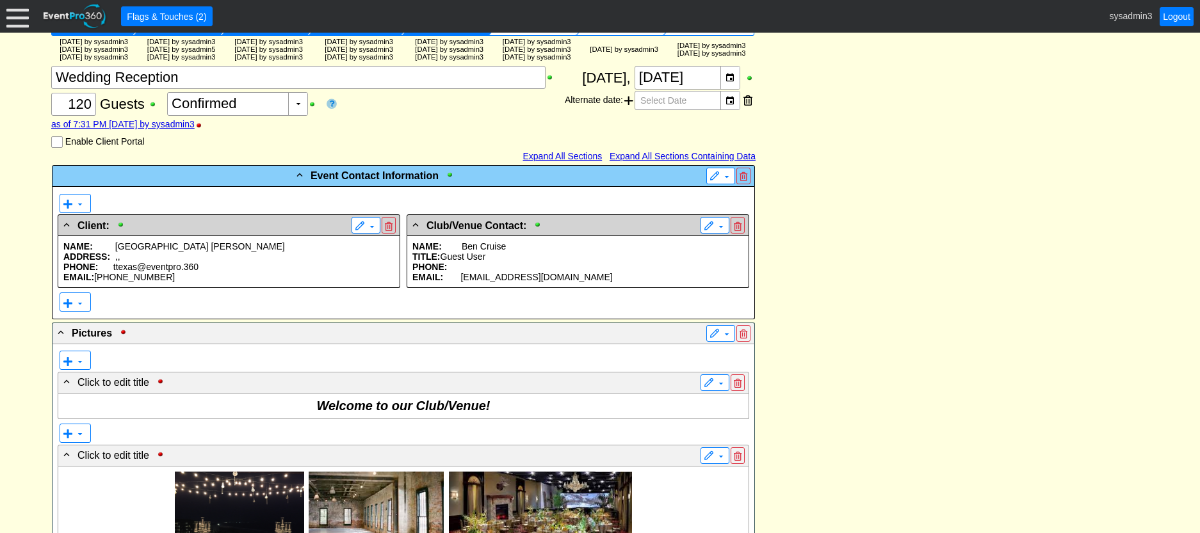
scroll to position [192, 0]
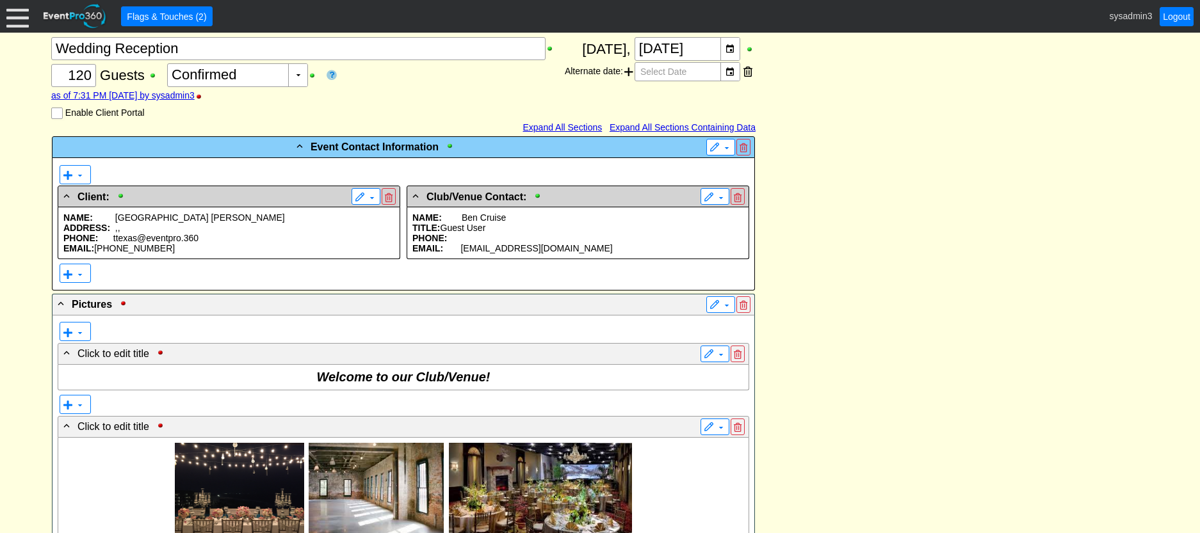
click at [272, 243] on p "PHONE: ttexas@eventpro.360" at bounding box center [228, 238] width 331 height 10
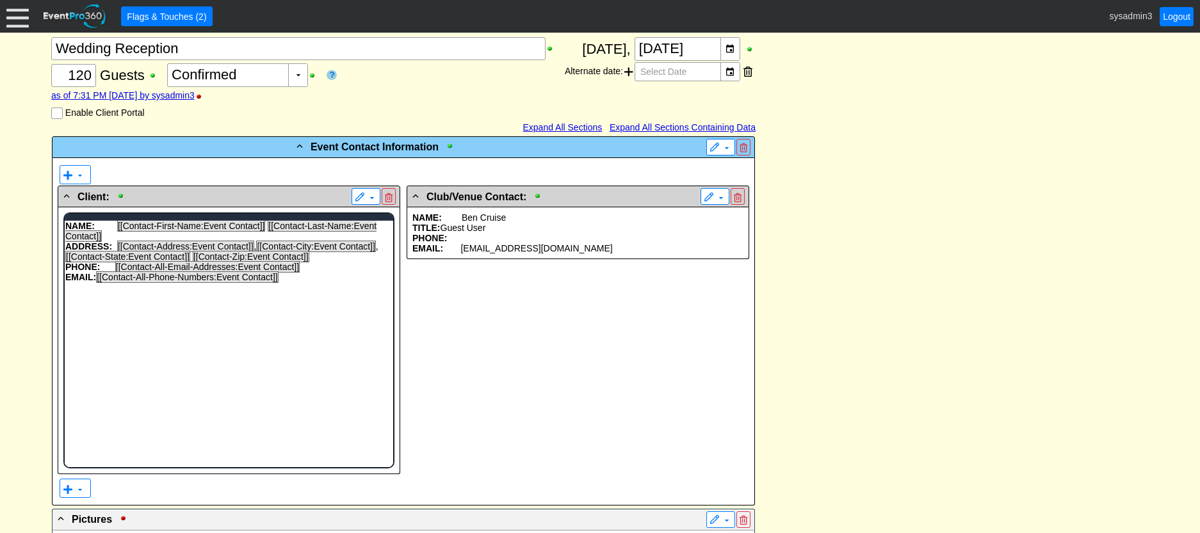
scroll to position [0, 0]
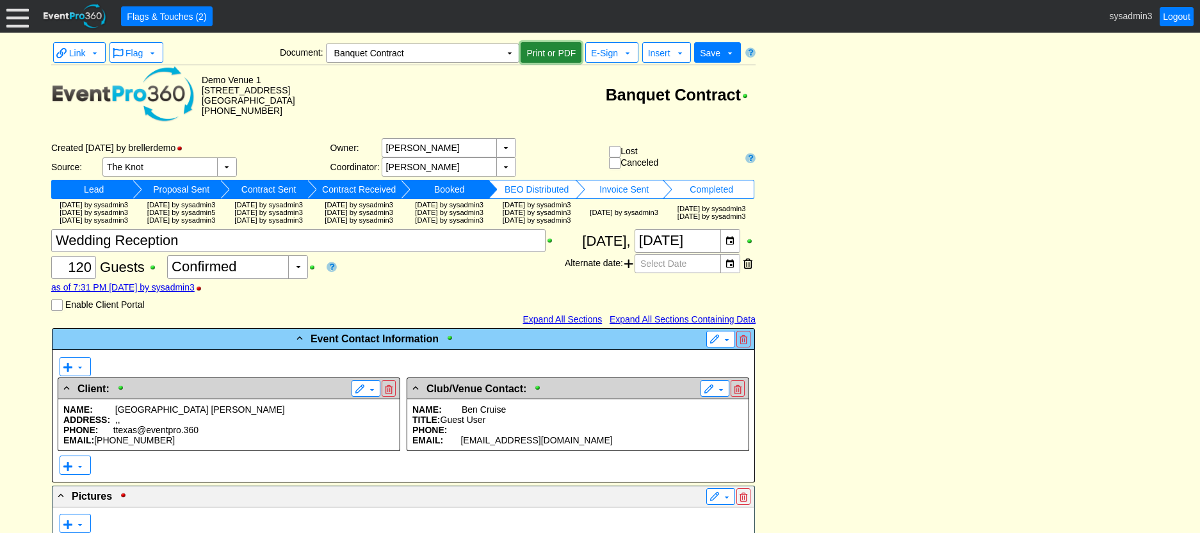
click at [554, 49] on span "Print or PDF" at bounding box center [551, 53] width 54 height 13
click at [508, 50] on td "▼" at bounding box center [510, 53] width 18 height 18
click at [579, 112] on td "Banquet Contract" at bounding box center [525, 95] width 460 height 60
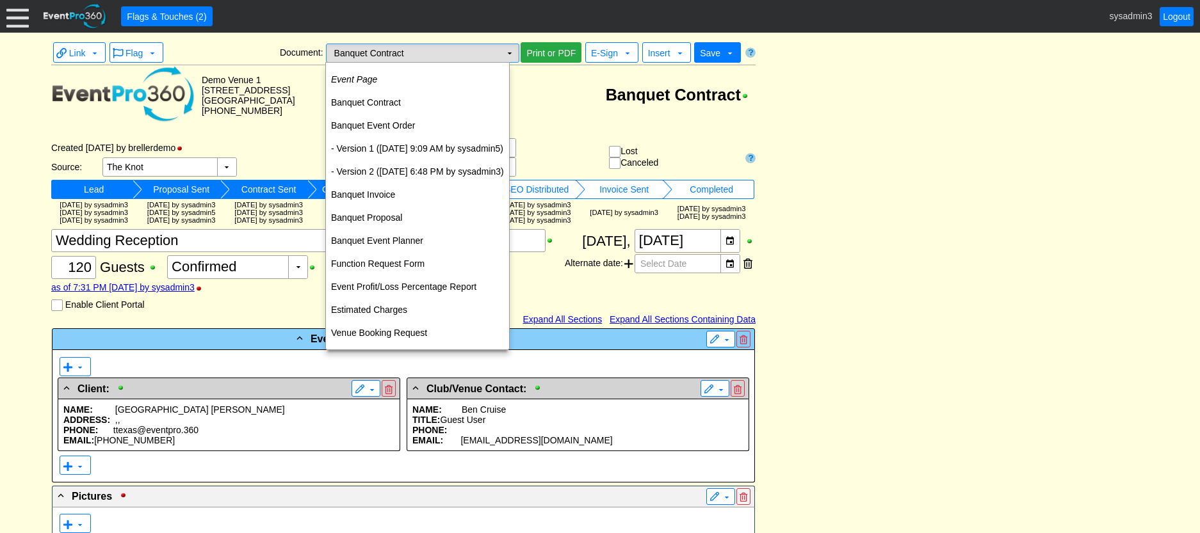
click at [508, 50] on td "▼" at bounding box center [510, 53] width 18 height 18
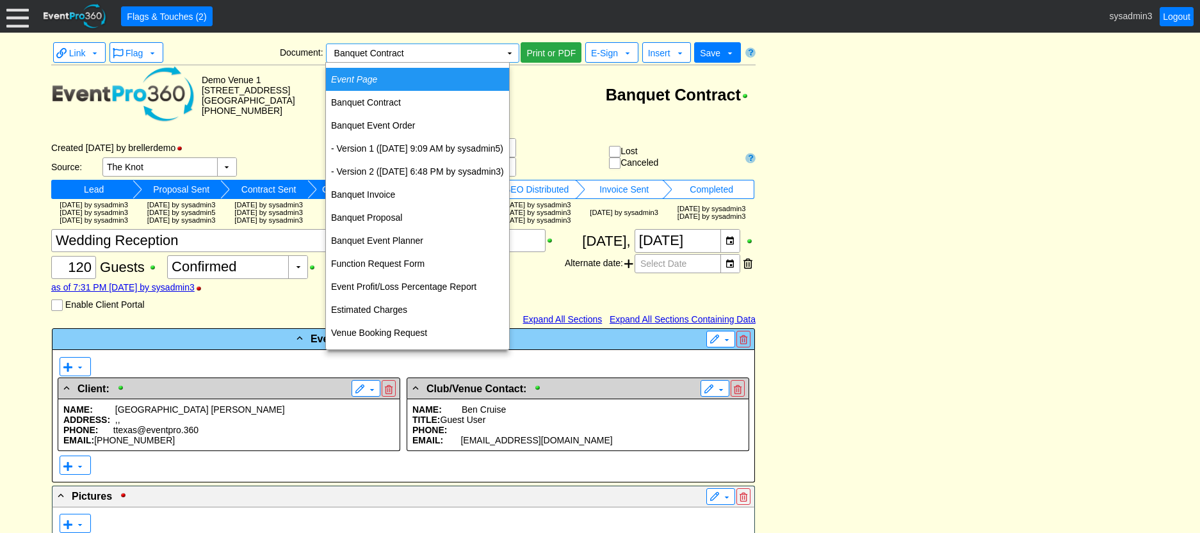
click at [410, 74] on td "Event Page" at bounding box center [417, 79] width 183 height 23
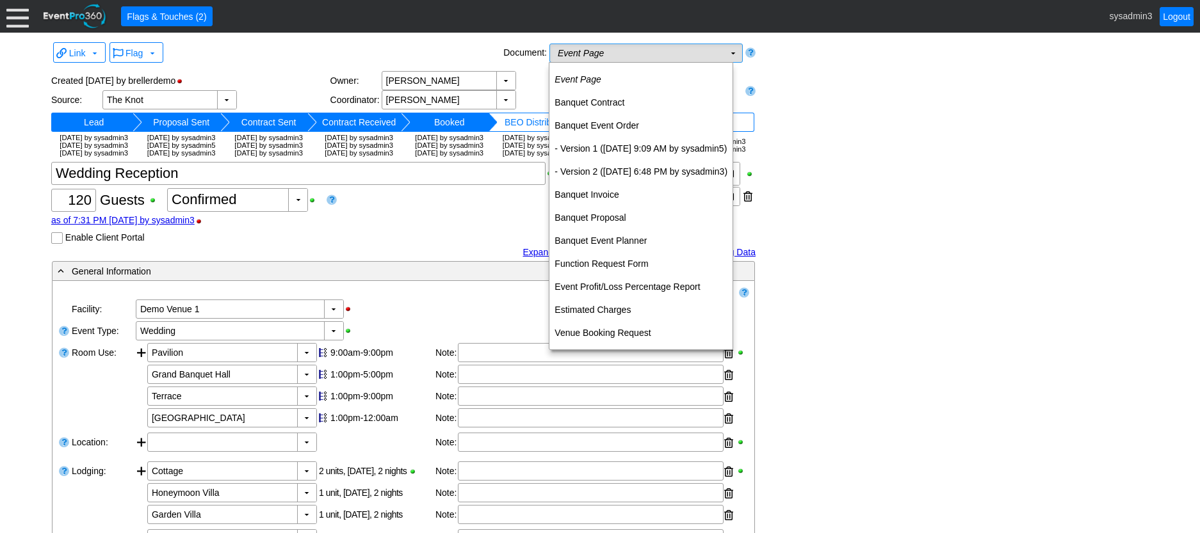
click at [623, 50] on td "Event Page Χ" at bounding box center [637, 53] width 174 height 18
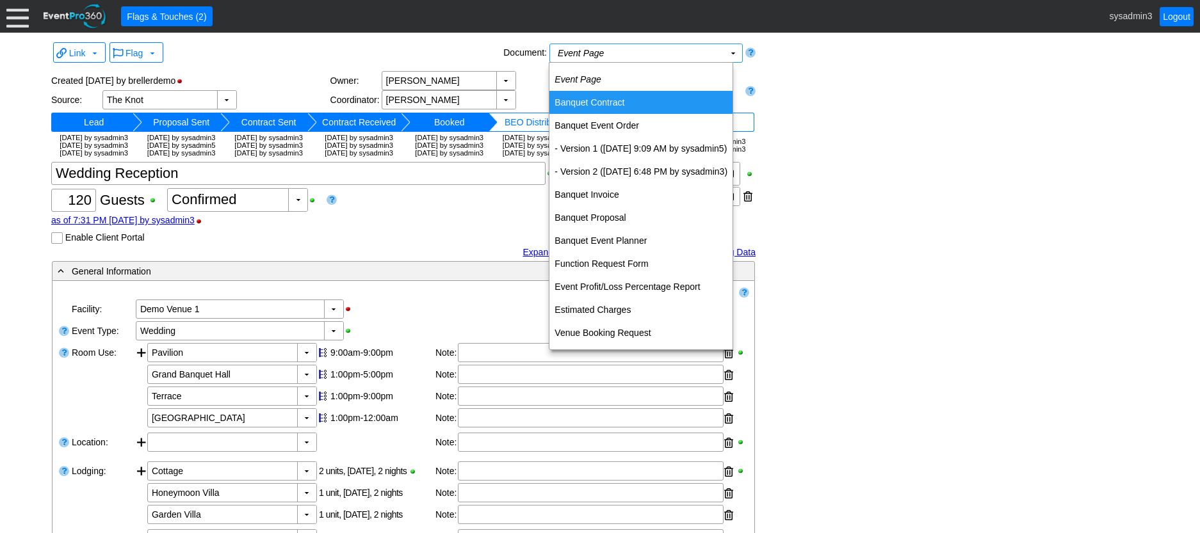
click at [606, 106] on td "Banquet Contract" at bounding box center [640, 102] width 183 height 23
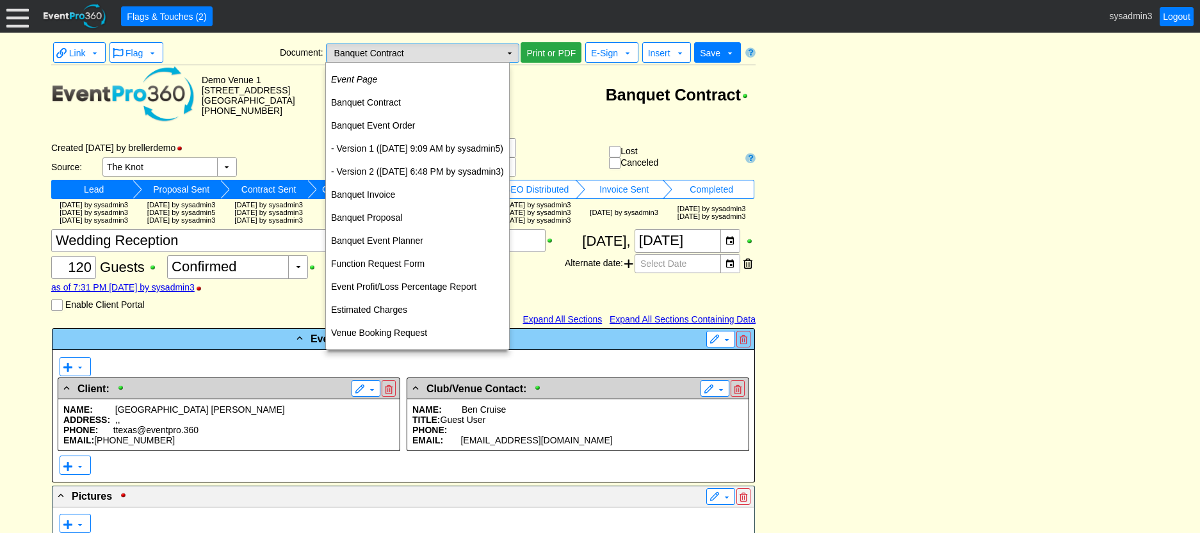
click at [508, 52] on td "▼" at bounding box center [510, 53] width 18 height 18
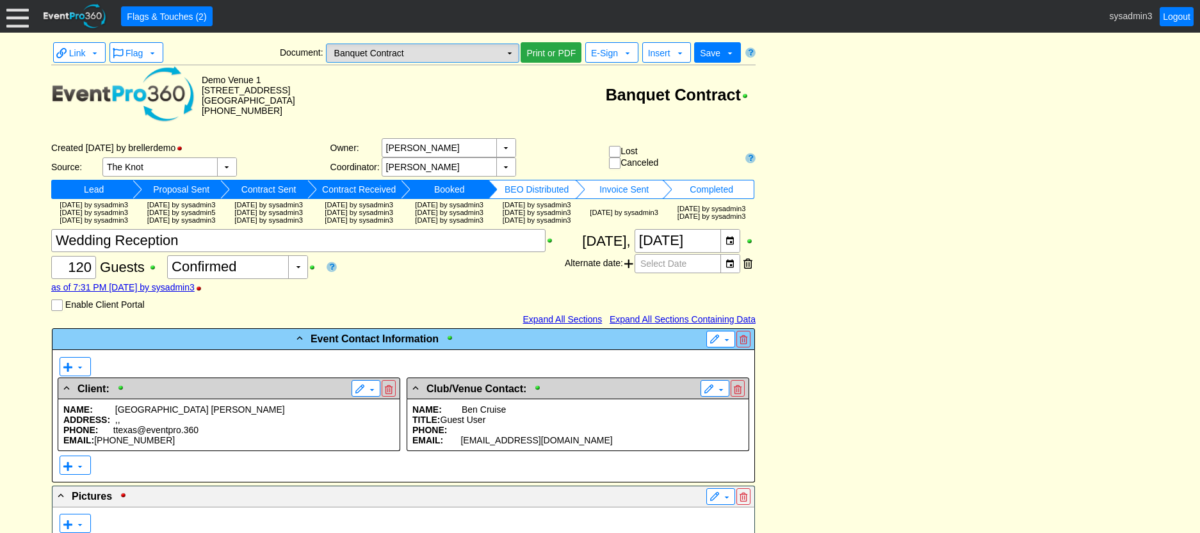
click at [509, 53] on td "▼" at bounding box center [510, 53] width 18 height 18
click at [506, 49] on td "▼" at bounding box center [510, 53] width 18 height 18
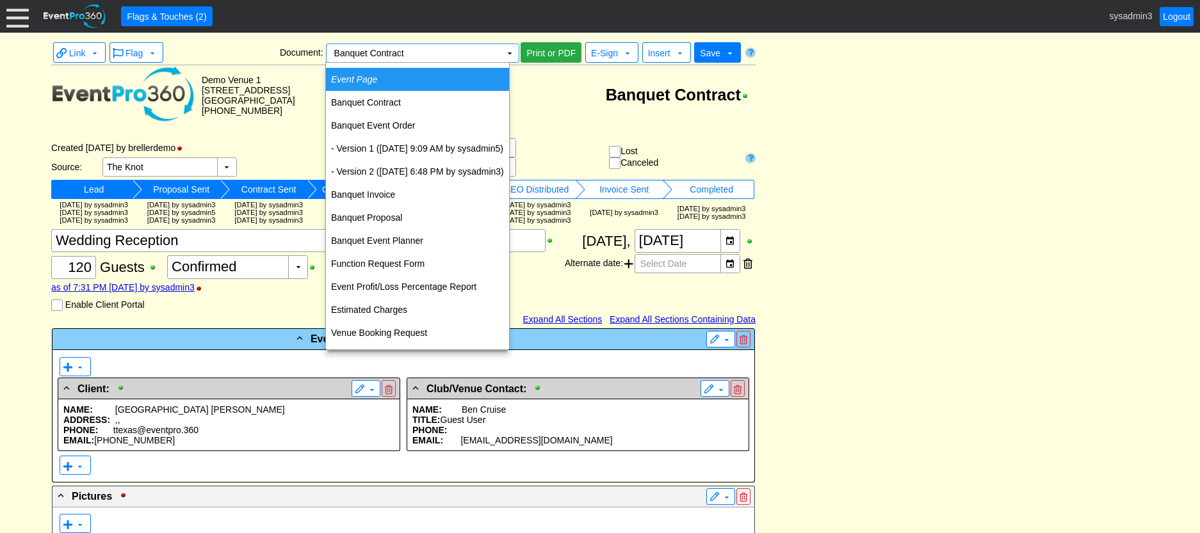
click at [371, 74] on icon "Event Page" at bounding box center [354, 79] width 46 height 10
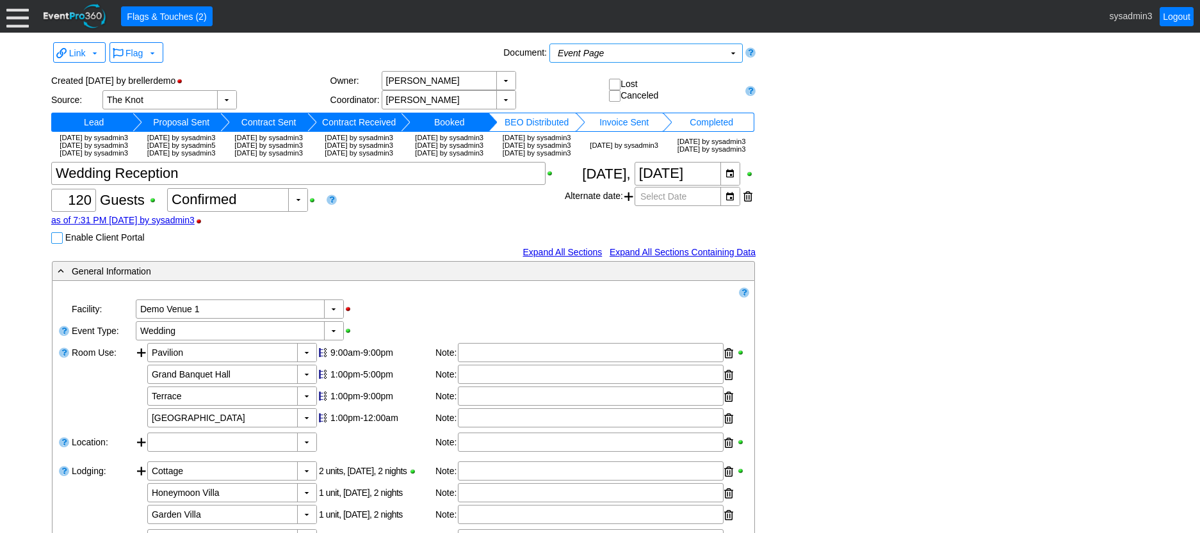
click at [54, 233] on input "Enable Client Portal" at bounding box center [58, 239] width 13 height 13
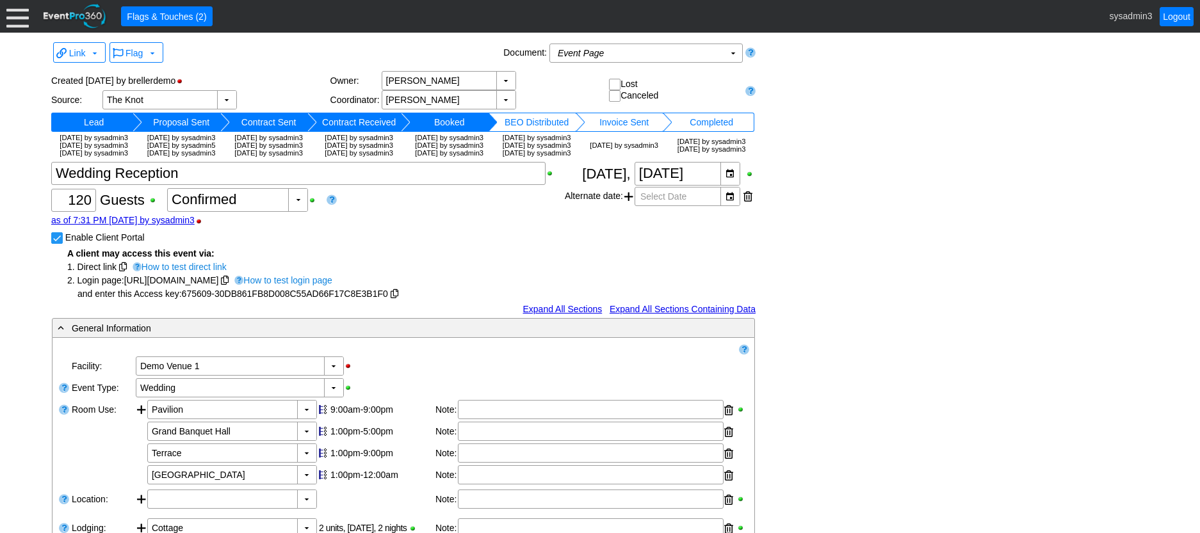
click at [60, 233] on input "Enable Client Portal" at bounding box center [58, 239] width 13 height 13
checkbox input "false"
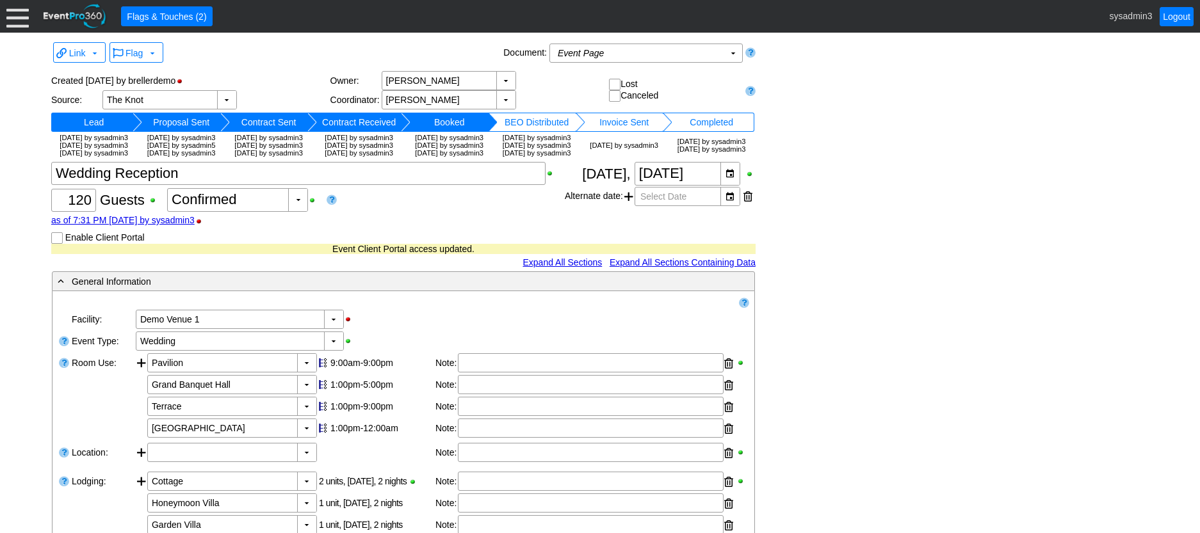
click at [22, 20] on div at bounding box center [17, 16] width 22 height 22
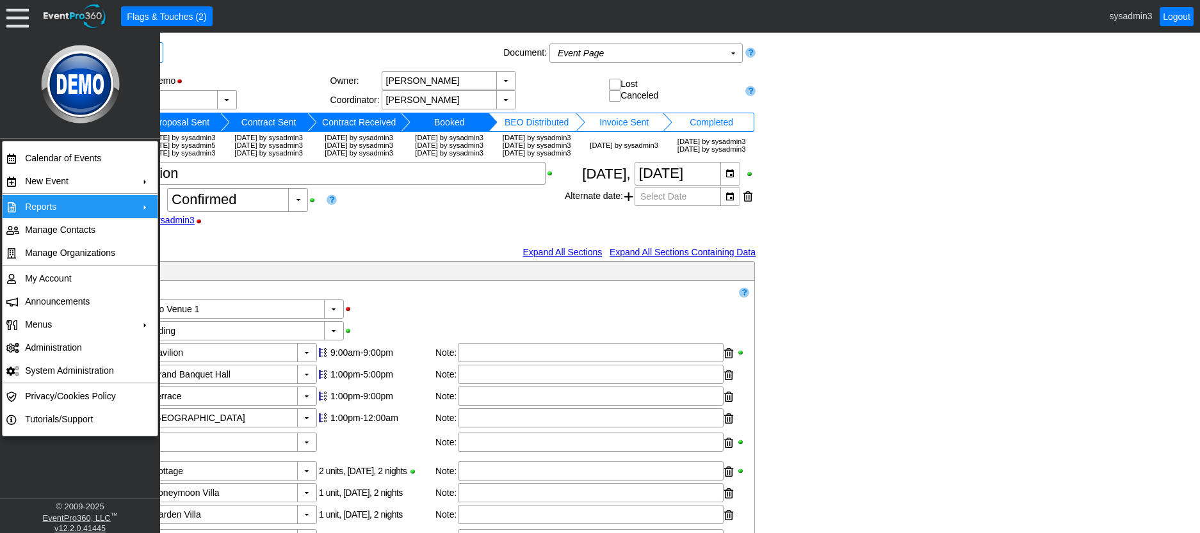
click at [77, 204] on td "Reports" at bounding box center [77, 206] width 115 height 23
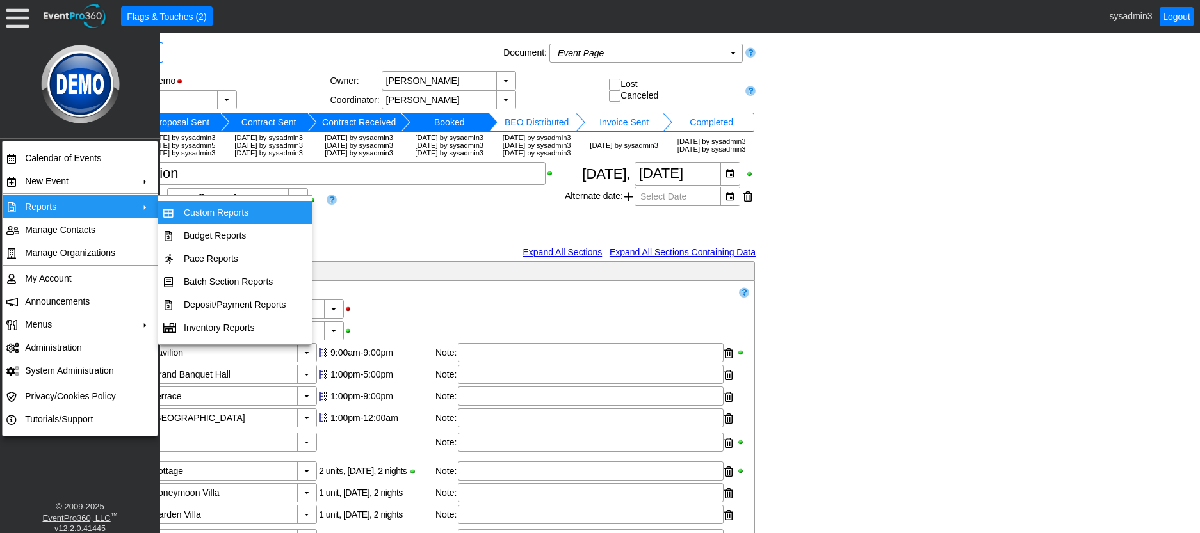
click at [406, 192] on div "Χ 120 Guests +/- Χ 0 ▼ Χ Confirmed as of 7:31 PM on Monday, 8/18/2025 by sysadm…" at bounding box center [308, 203] width 514 height 82
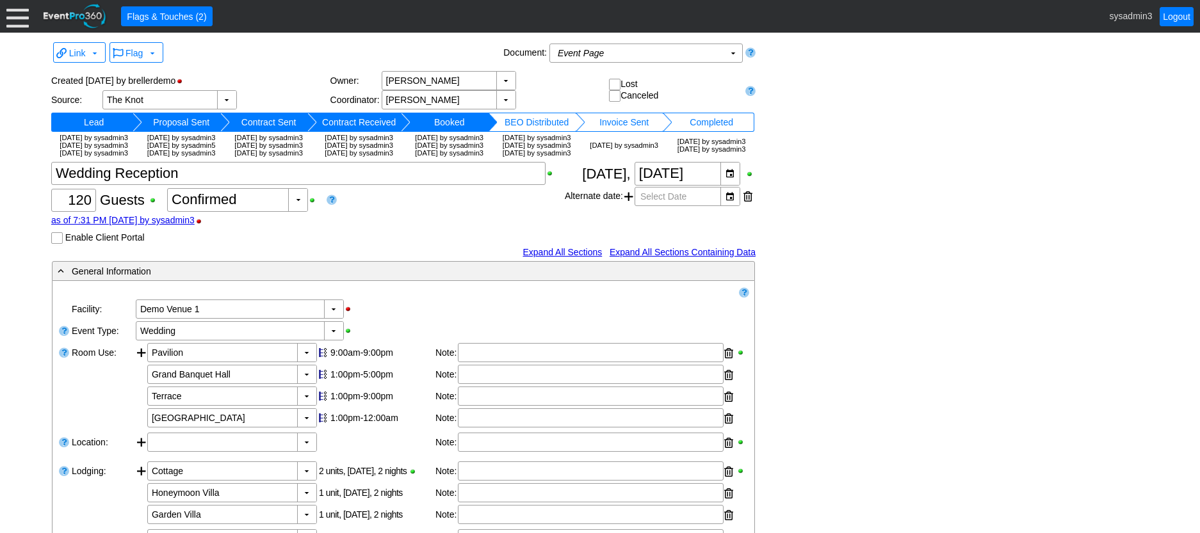
click at [21, 25] on div at bounding box center [17, 16] width 22 height 22
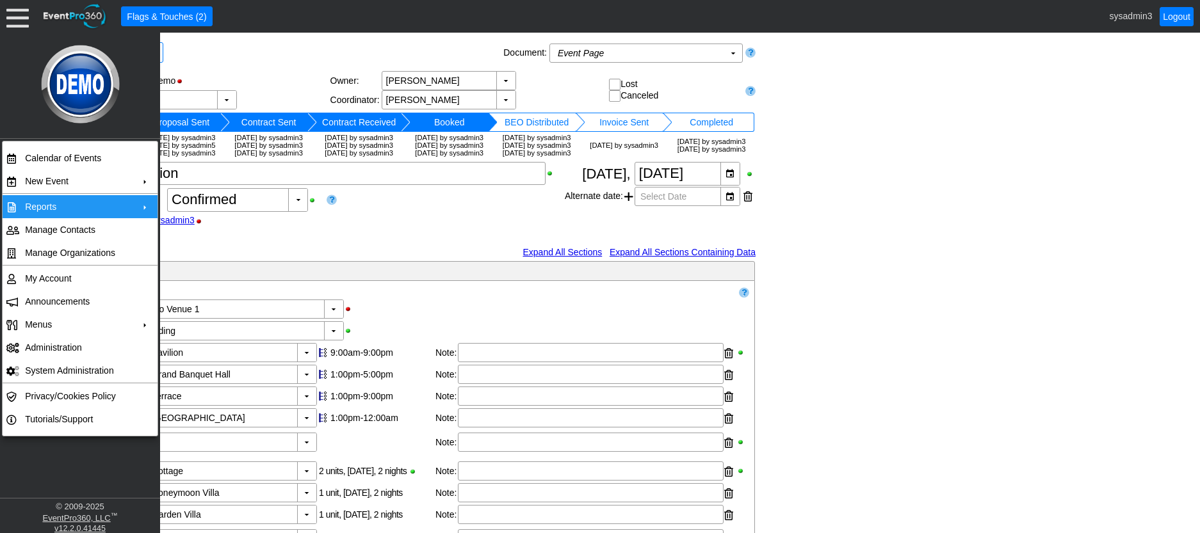
click at [61, 200] on td "Reports" at bounding box center [77, 206] width 115 height 23
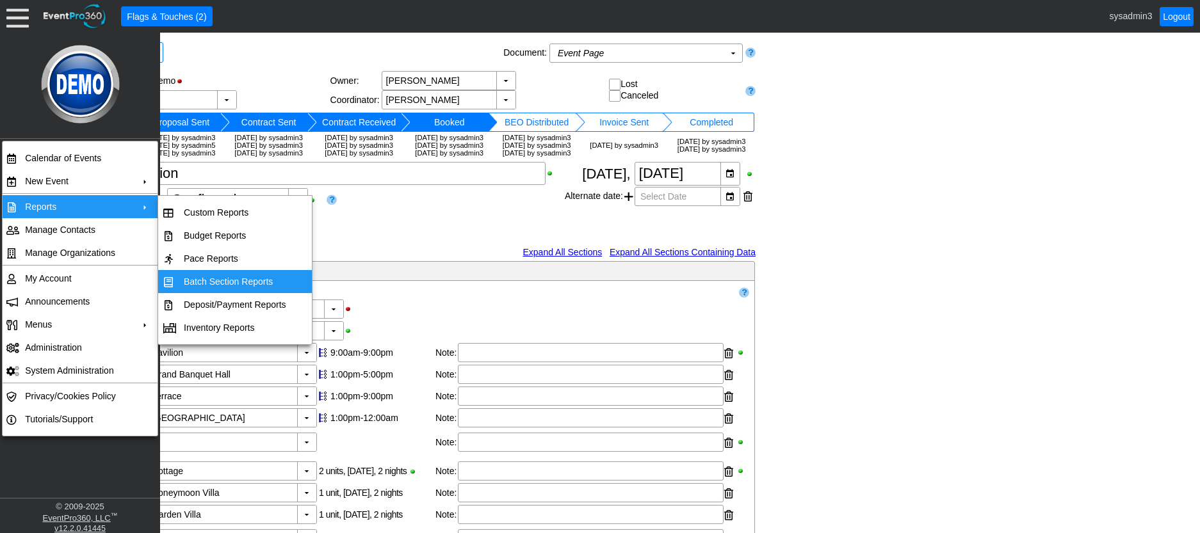
click at [211, 280] on td "Batch Section Reports" at bounding box center [235, 281] width 113 height 23
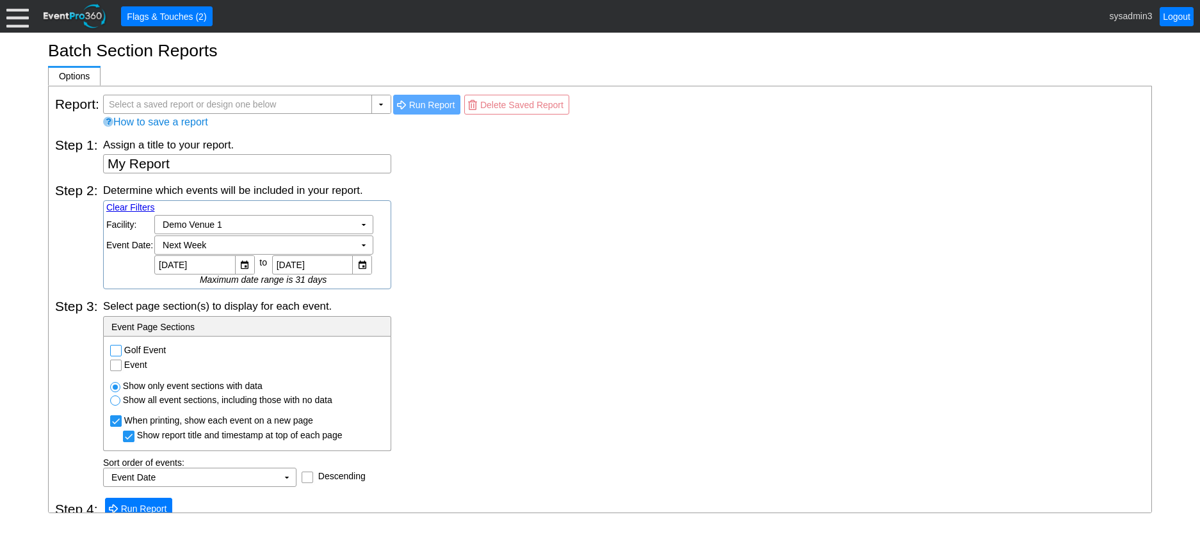
click at [118, 349] on input "Golf Event" at bounding box center [117, 352] width 13 height 13
checkbox input "true"
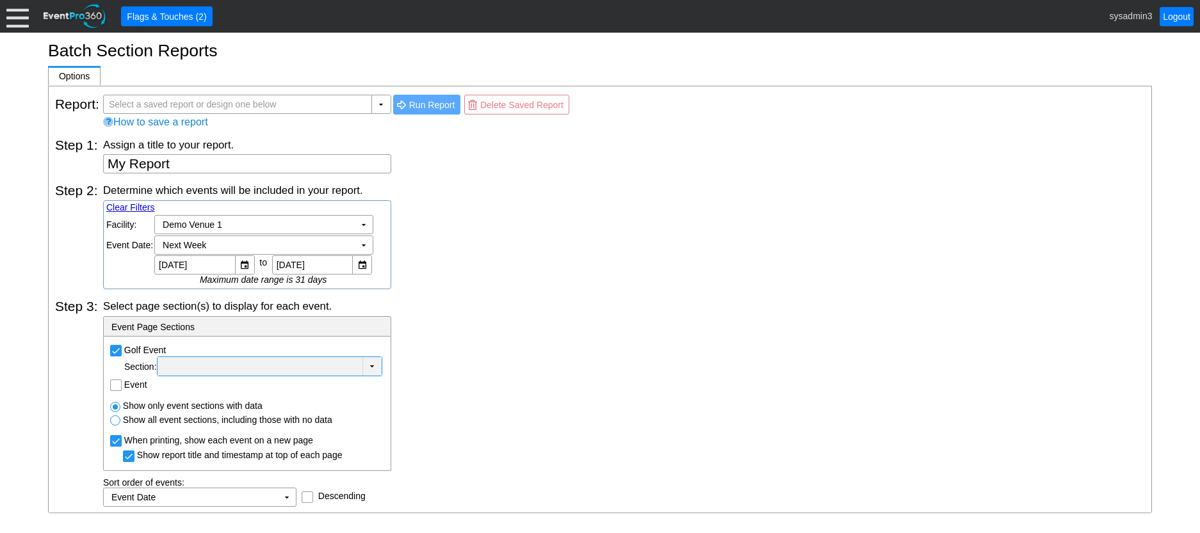
click at [246, 366] on div at bounding box center [260, 367] width 200 height 13
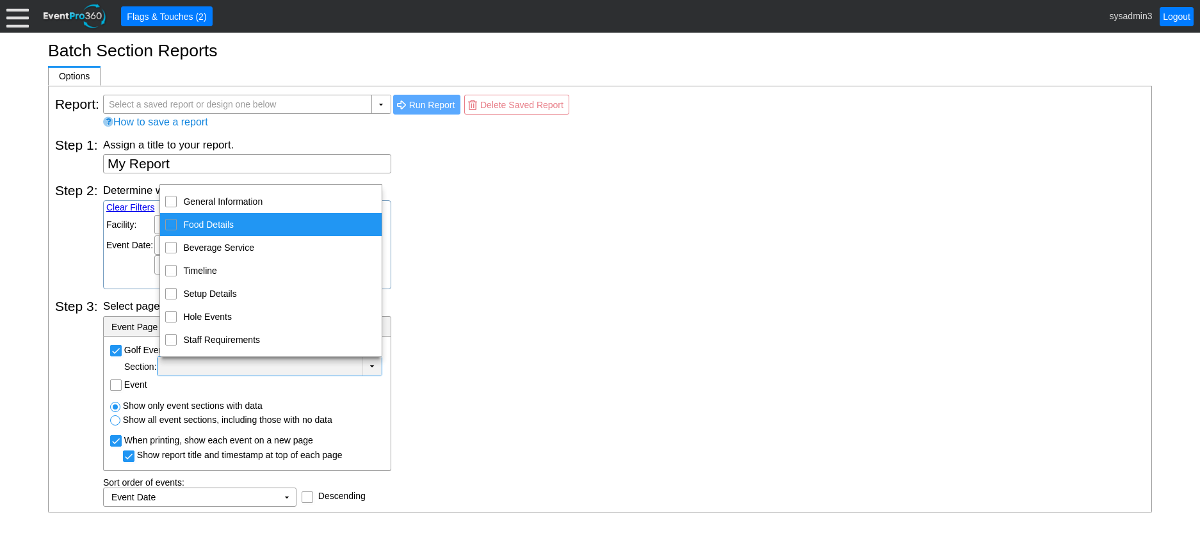
click at [175, 227] on div "Food Details" at bounding box center [171, 225] width 12 height 12
checkbox input "true"
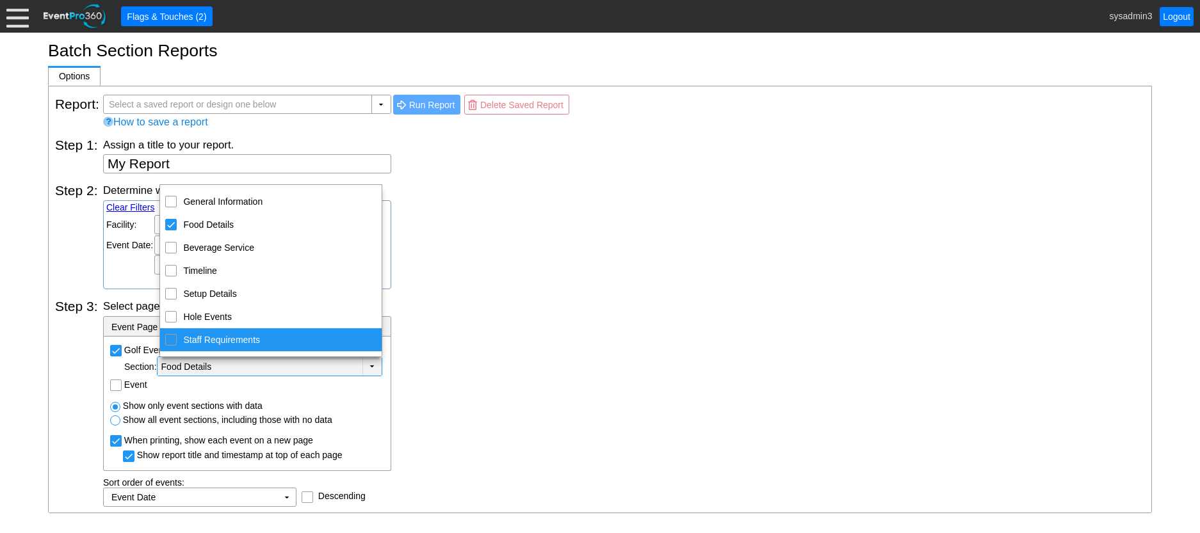
click at [504, 335] on div "Select page section(s) to display for each event. - Event Page Sections Golf Ev…" at bounding box center [624, 403] width 1042 height 208
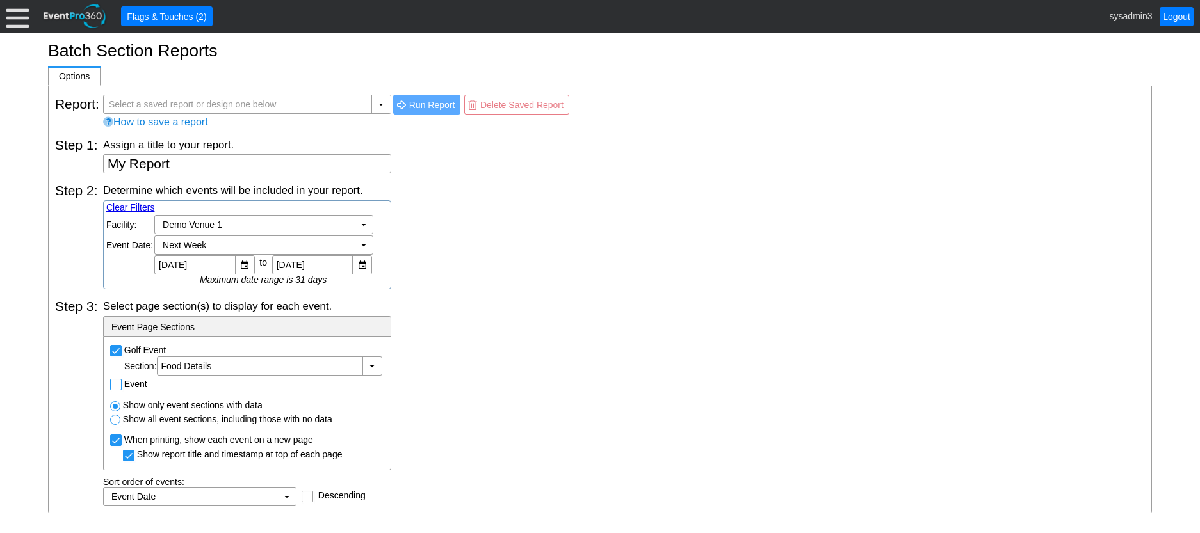
click at [119, 382] on input "Event" at bounding box center [117, 386] width 13 height 13
checkbox input "true"
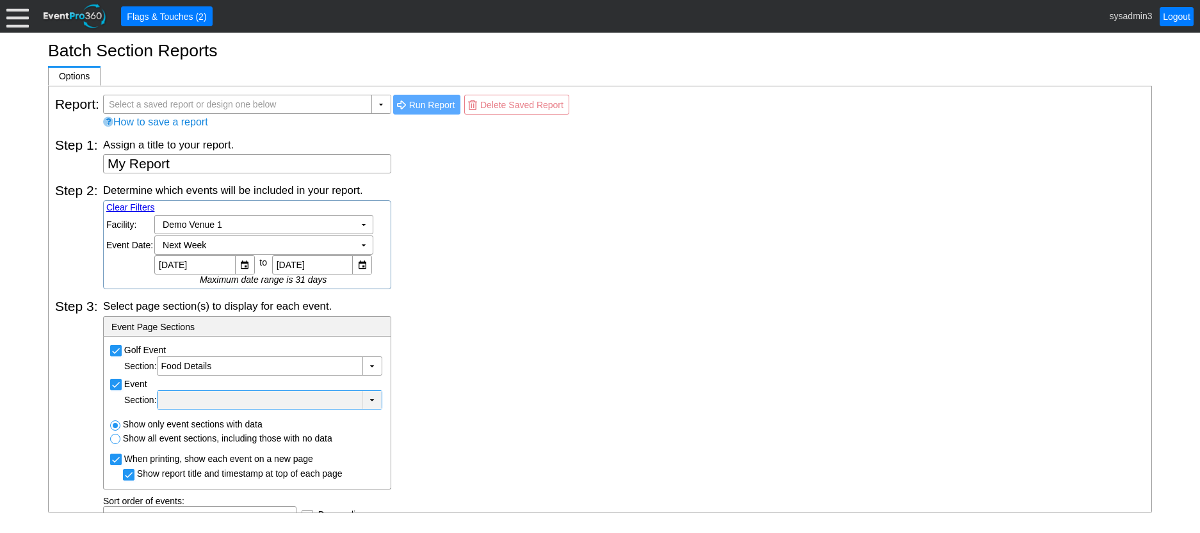
click at [202, 401] on div at bounding box center [260, 400] width 200 height 13
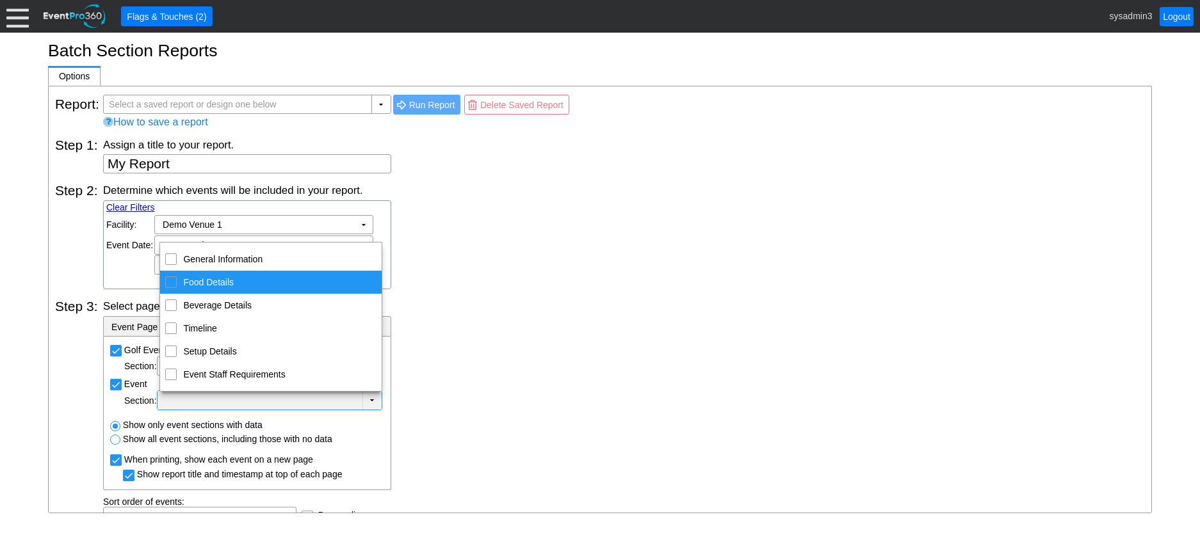
click at [175, 282] on input "Food Details" at bounding box center [171, 281] width 8 height 8
checkbox input "true"
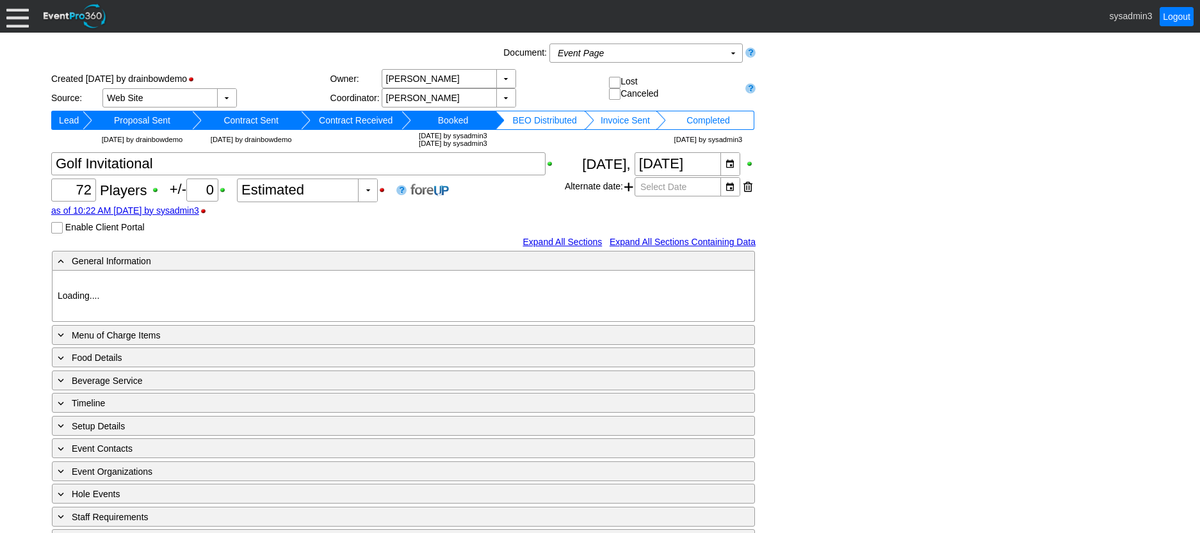
type input "Demo Venue 1"
type input "Outside Golf Event"
type input "Scramble + 2-putt"
type input "Shotgun"
type input "Blue"
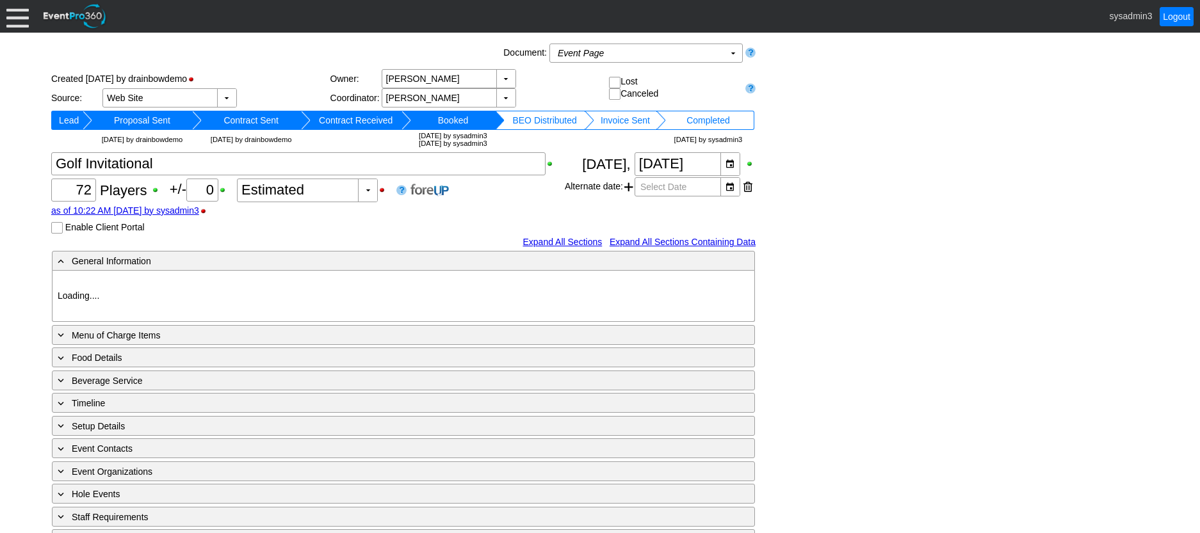
type input "Red"
type input "White"
type input "791229"
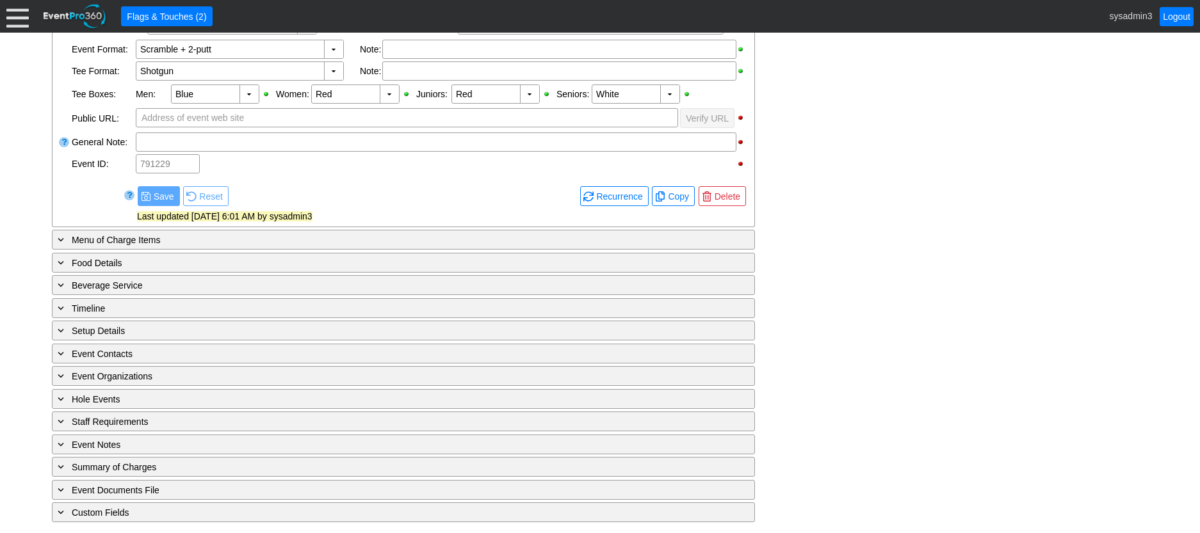
scroll to position [424, 0]
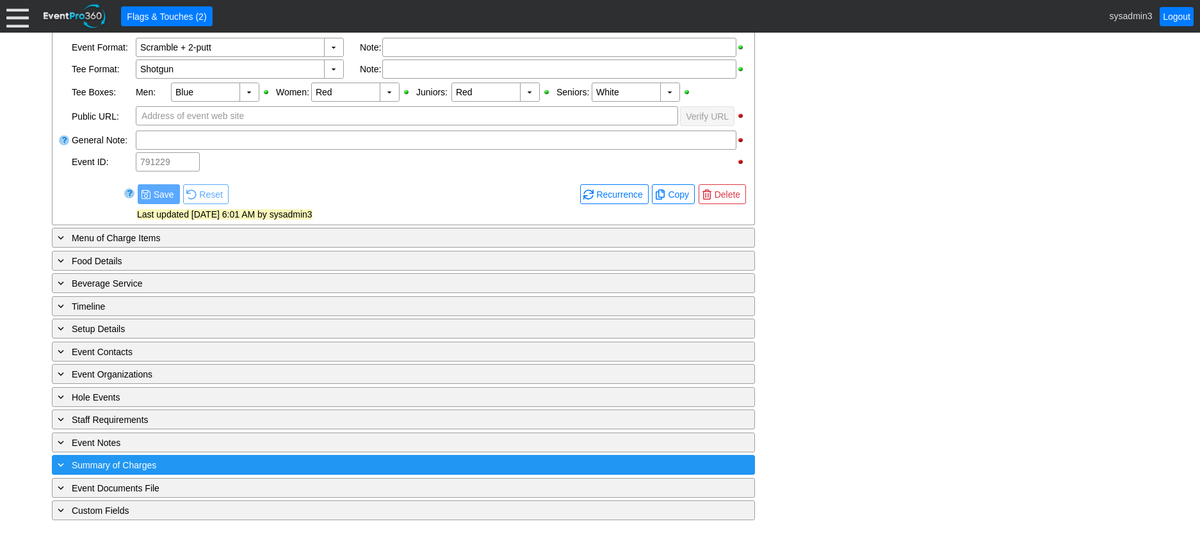
click at [252, 468] on div "+ Summary of Charges" at bounding box center [377, 465] width 644 height 15
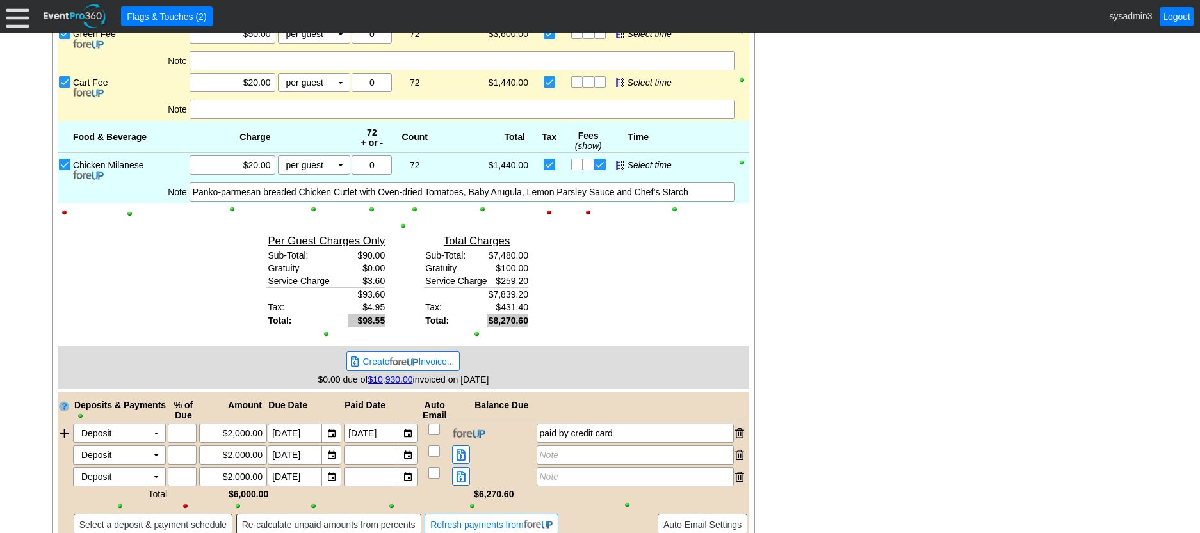
scroll to position [1053, 0]
click at [418, 359] on img at bounding box center [403, 362] width 29 height 10
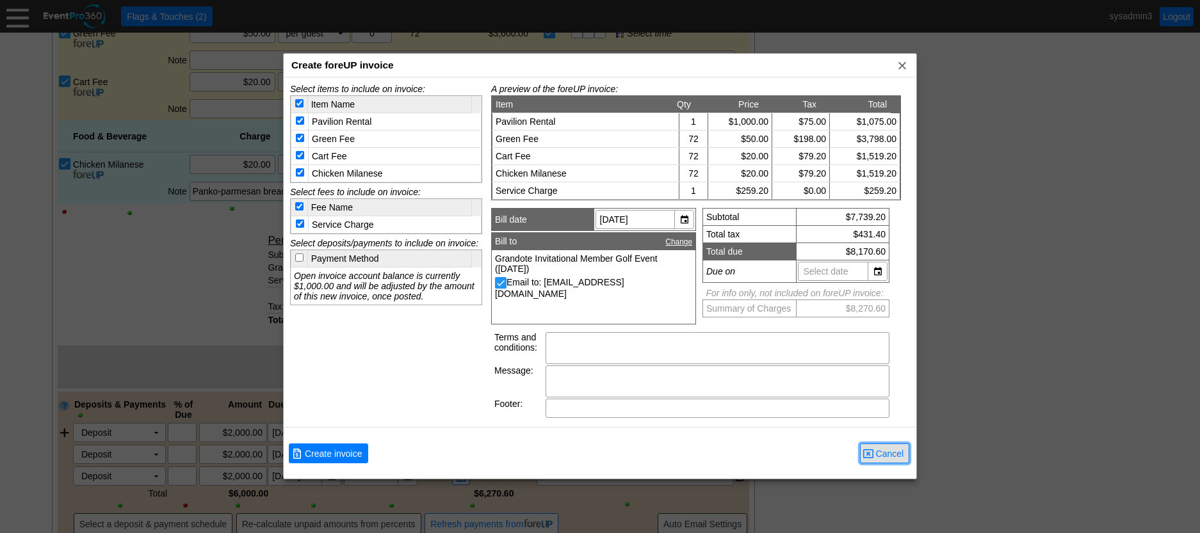
click at [878, 452] on span "Cancel" at bounding box center [890, 454] width 33 height 13
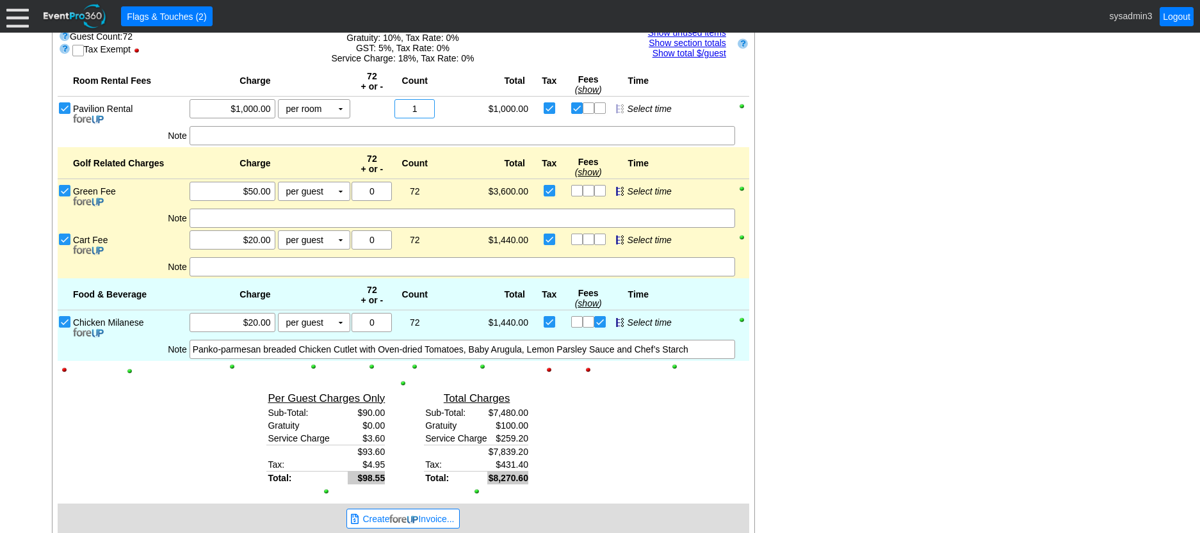
scroll to position [861, 0]
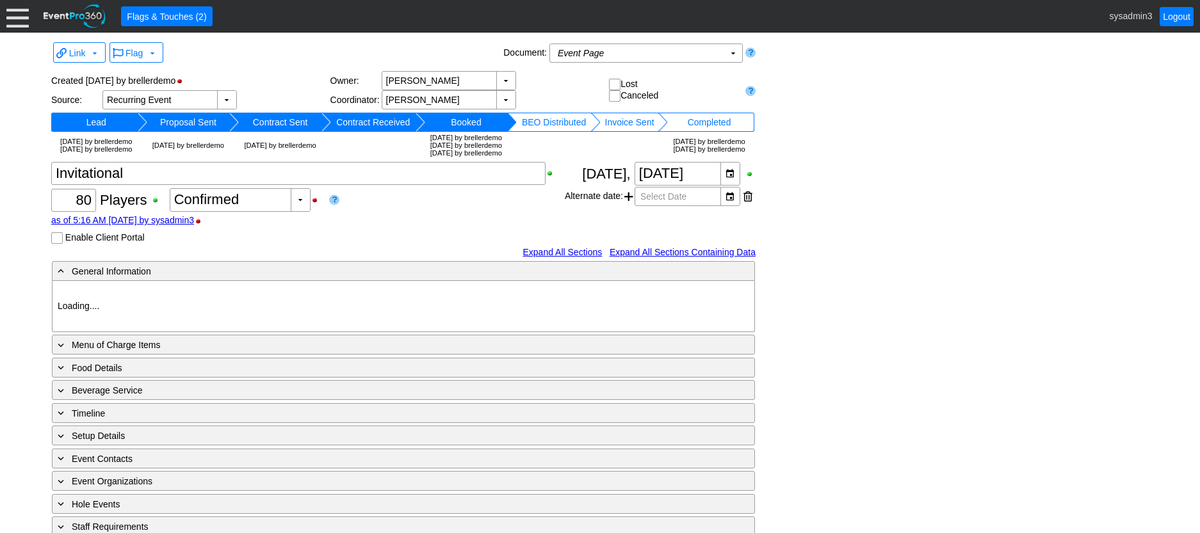
type input "Demo Venue 1"
type input "Golf Outing"
type input "Scramble"
type input "Shotgun"
type input "White"
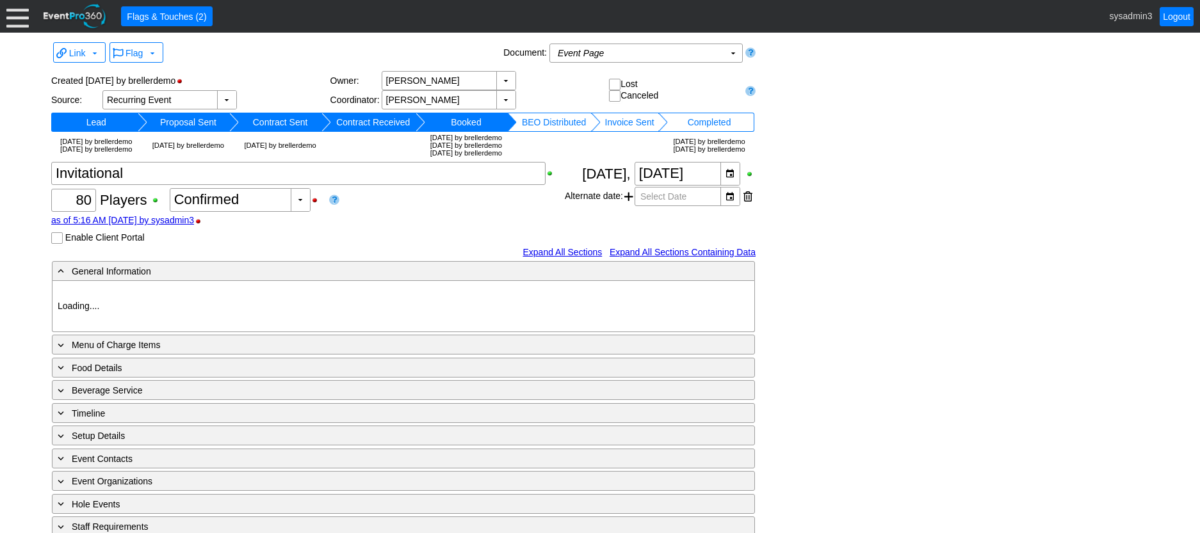
type input "Red"
type input "354064"
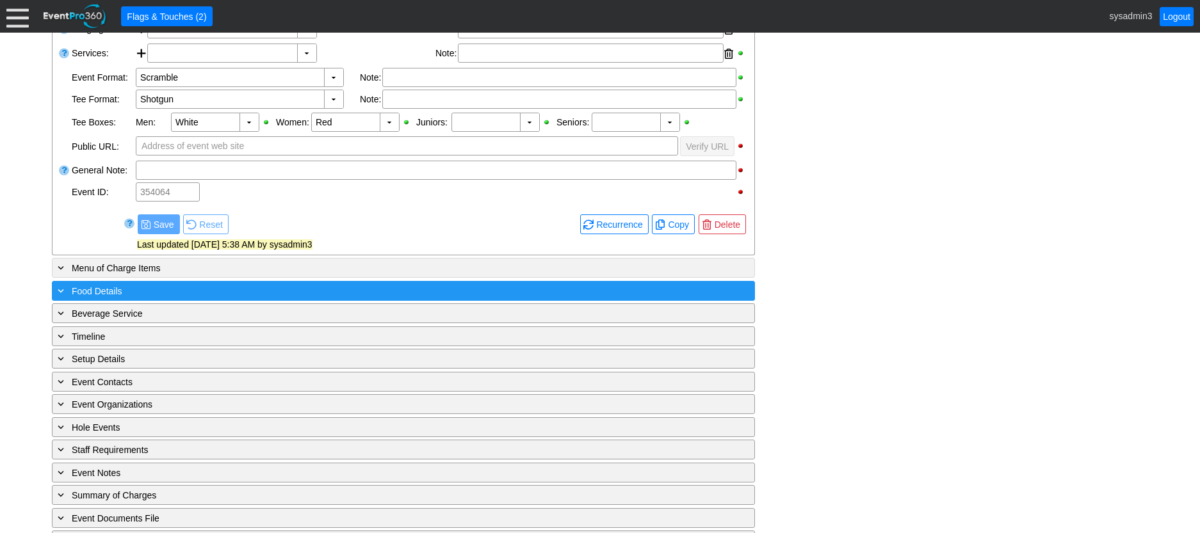
scroll to position [468, 0]
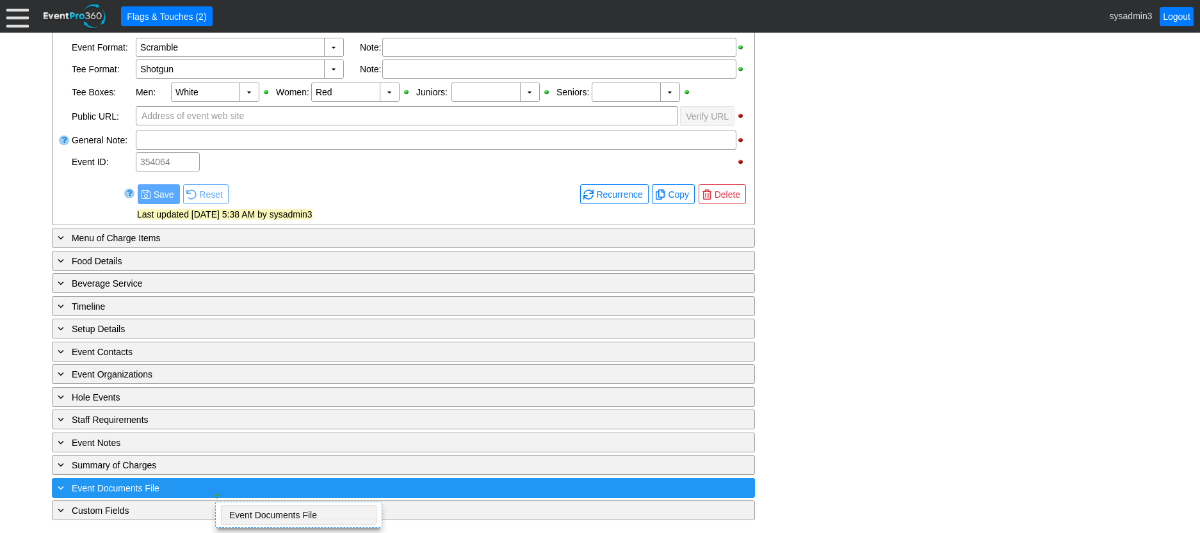
click at [200, 479] on div "+ Event Documents File ▼" at bounding box center [403, 488] width 703 height 20
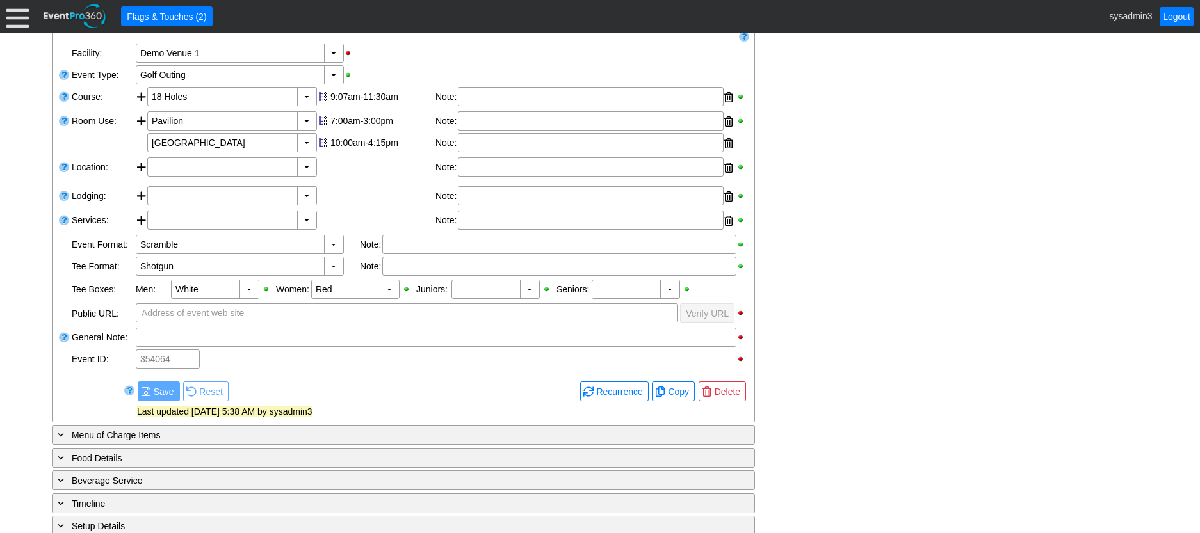
scroll to position [320, 0]
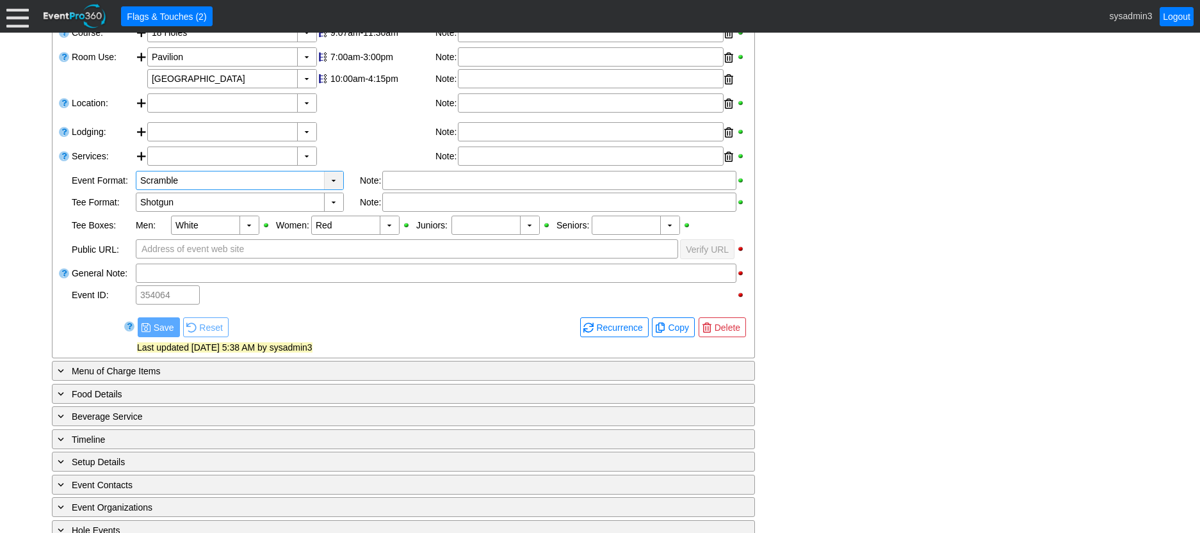
click at [336, 190] on div "▼" at bounding box center [333, 181] width 19 height 18
click at [371, 143] on div at bounding box center [376, 132] width 118 height 20
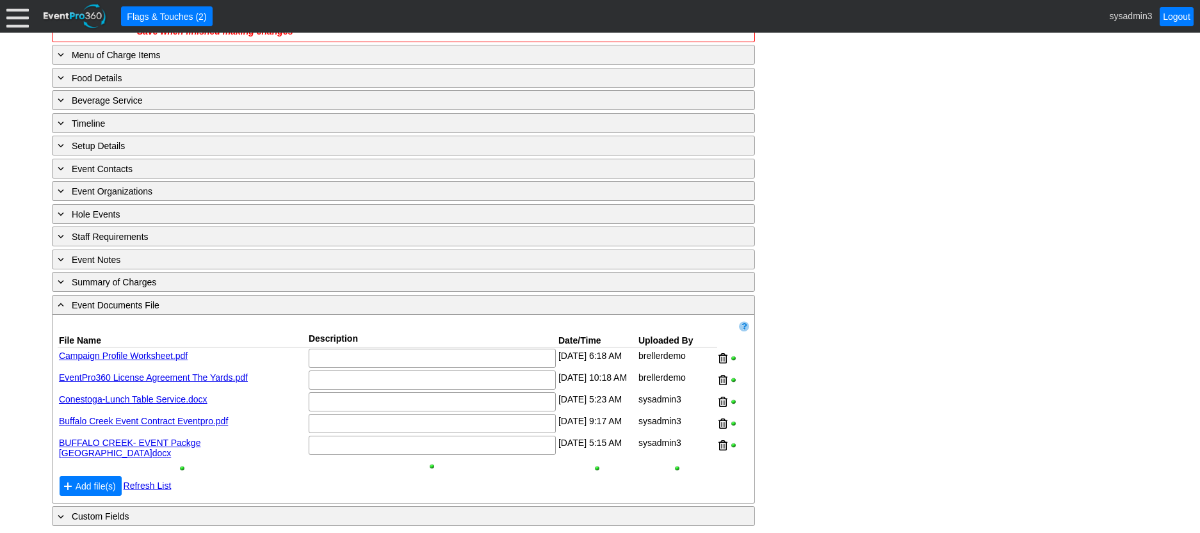
scroll to position [640, 0]
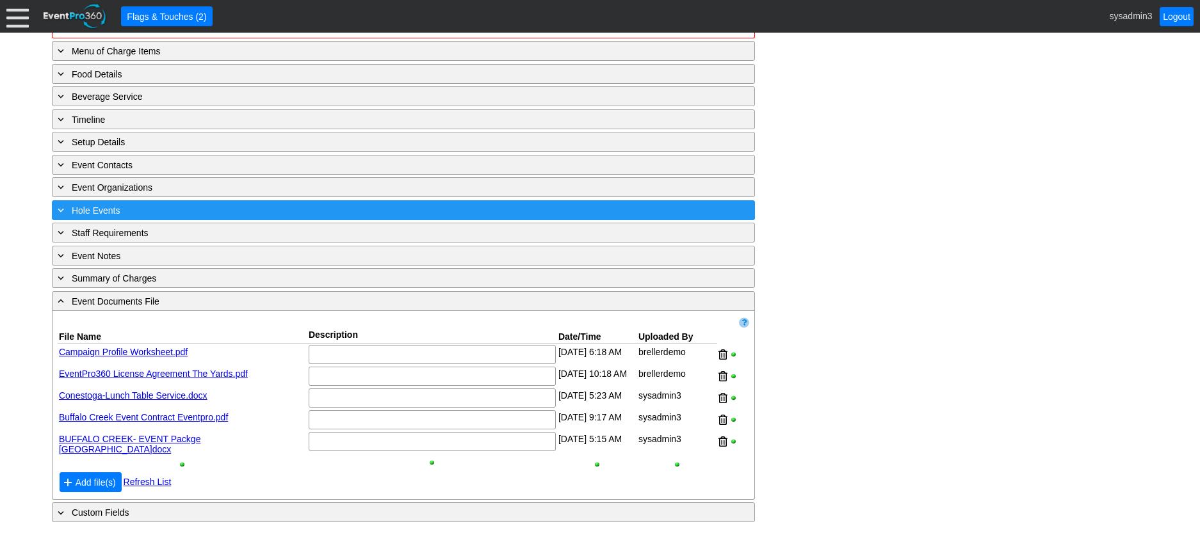
click at [249, 218] on div "+ Hole Events" at bounding box center [377, 210] width 644 height 15
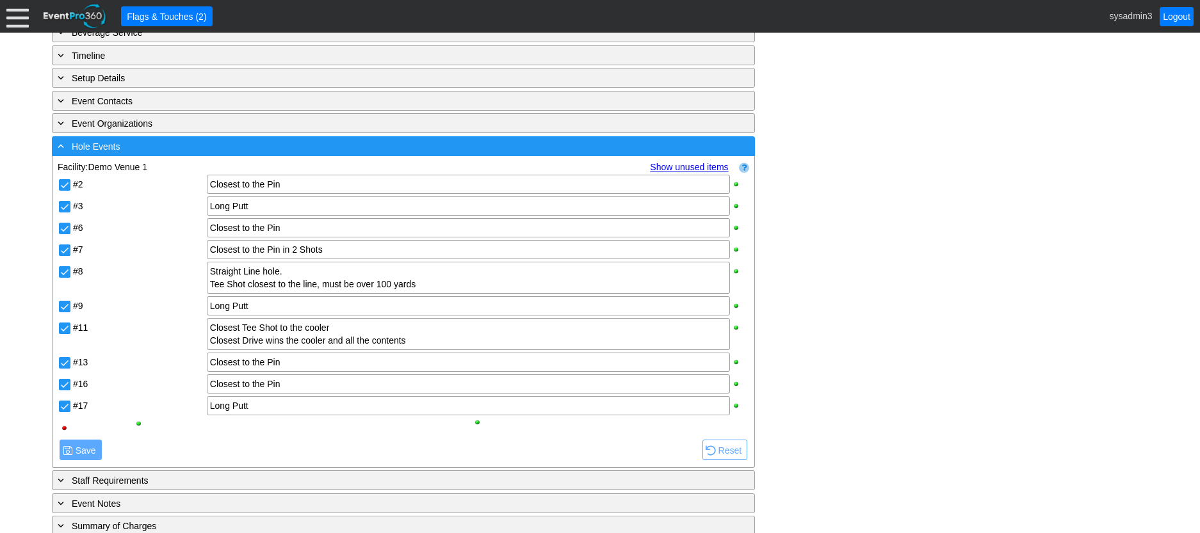
scroll to position [769, 0]
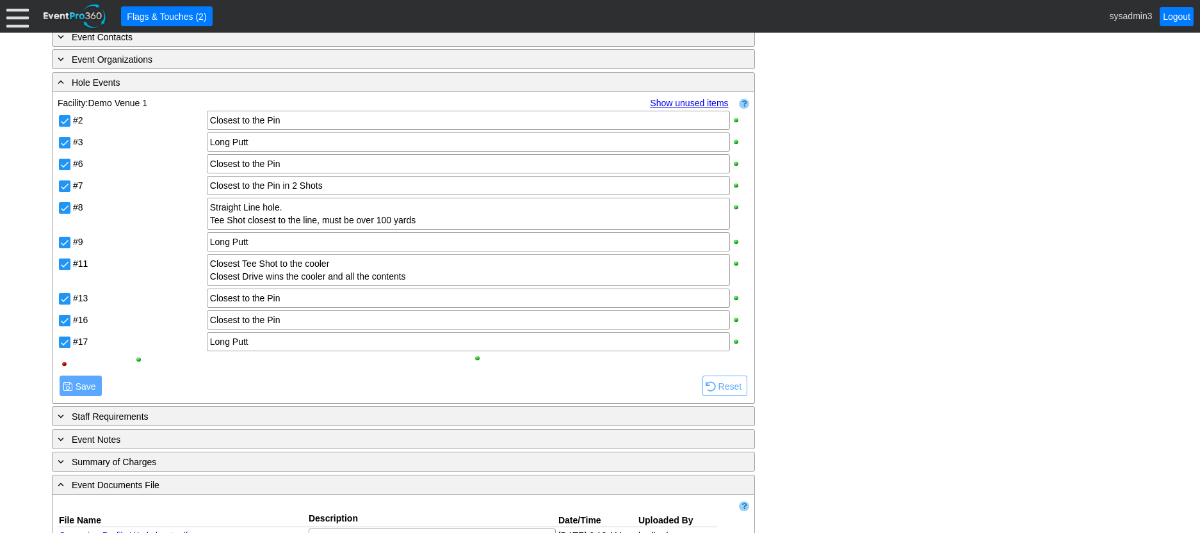
click at [681, 108] on link "Show unused items" at bounding box center [689, 103] width 78 height 10
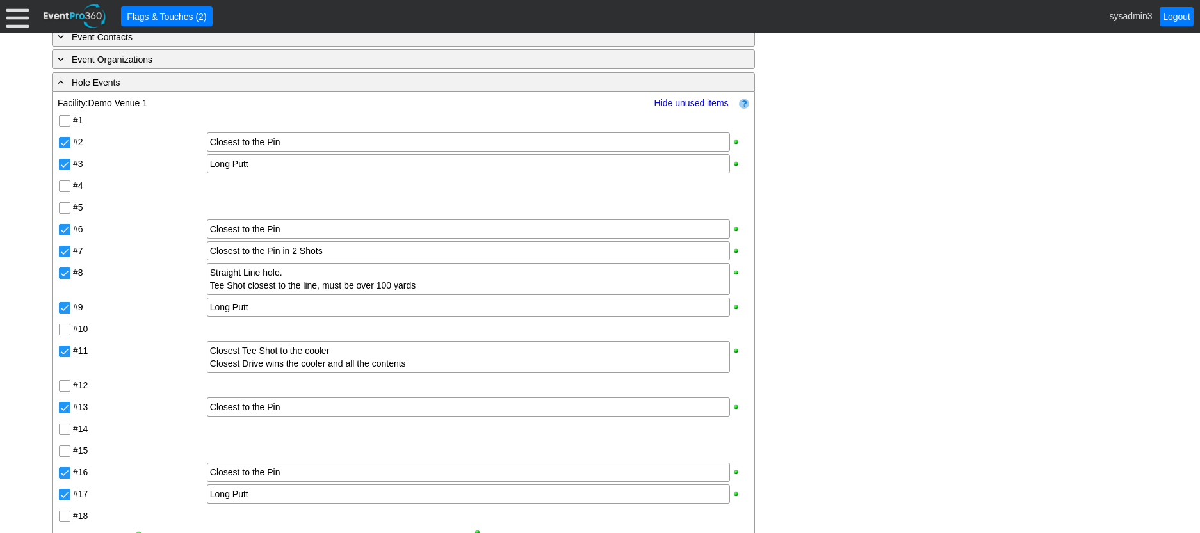
click at [681, 108] on link "Hide unused items" at bounding box center [692, 103] width 74 height 10
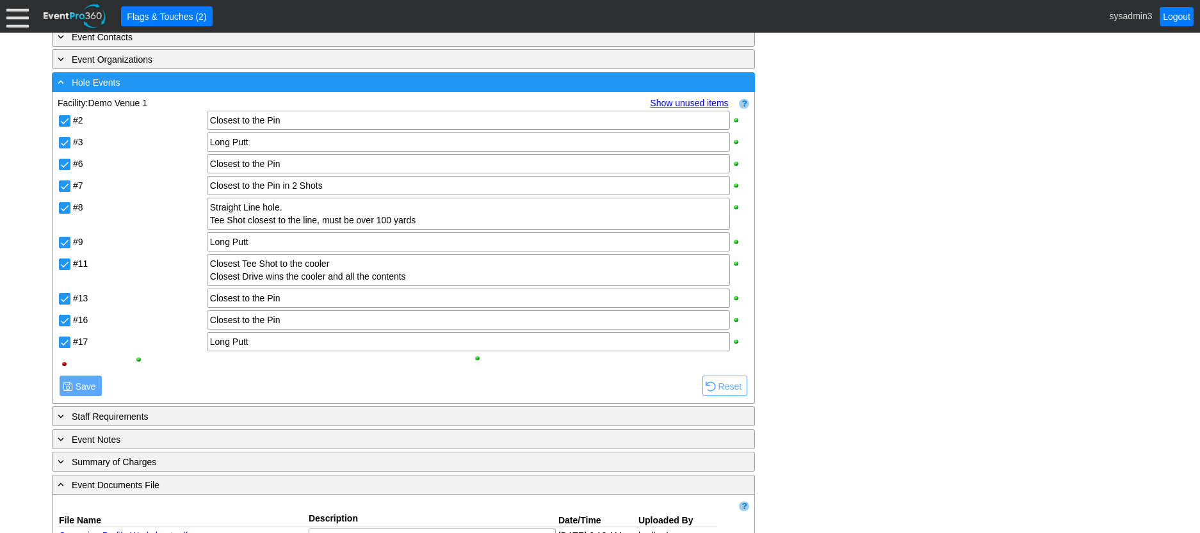
click at [411, 90] on div "- Hole Events" at bounding box center [377, 82] width 644 height 15
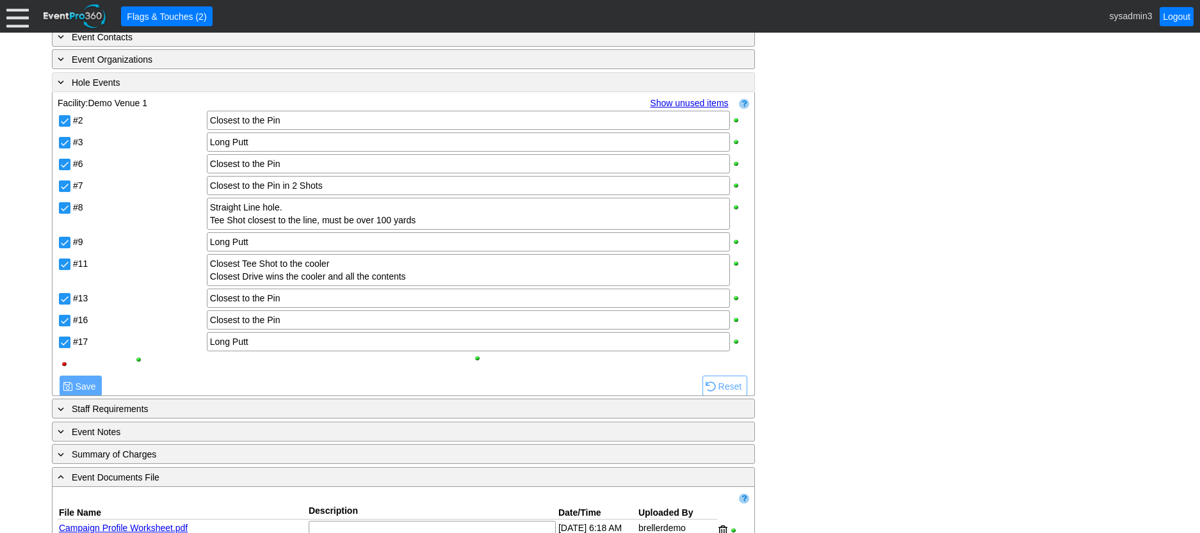
scroll to position [656, 0]
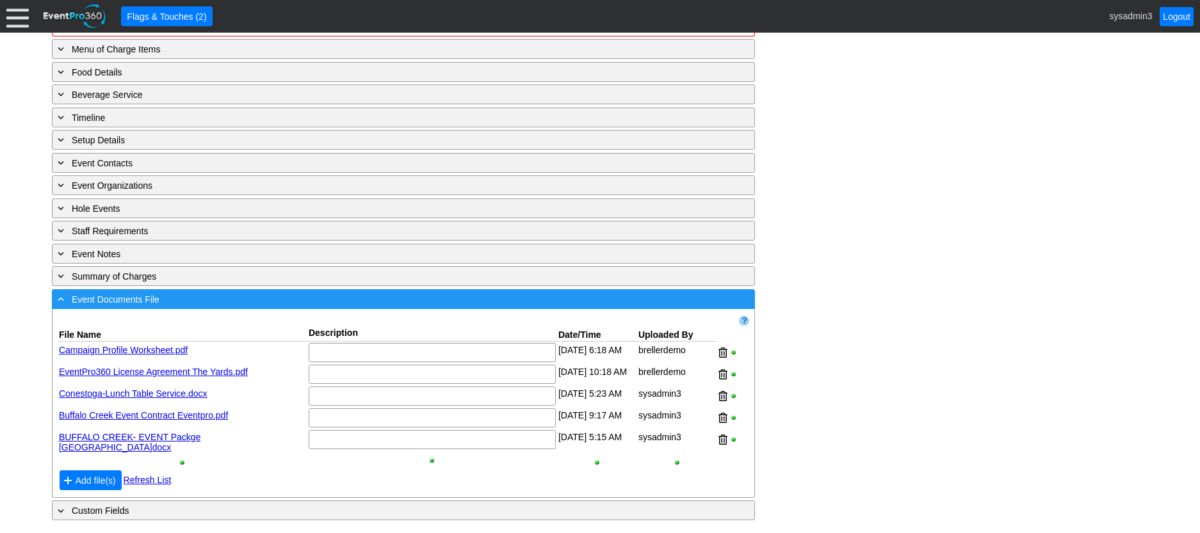
click at [269, 303] on div "- Event Documents File" at bounding box center [377, 299] width 644 height 15
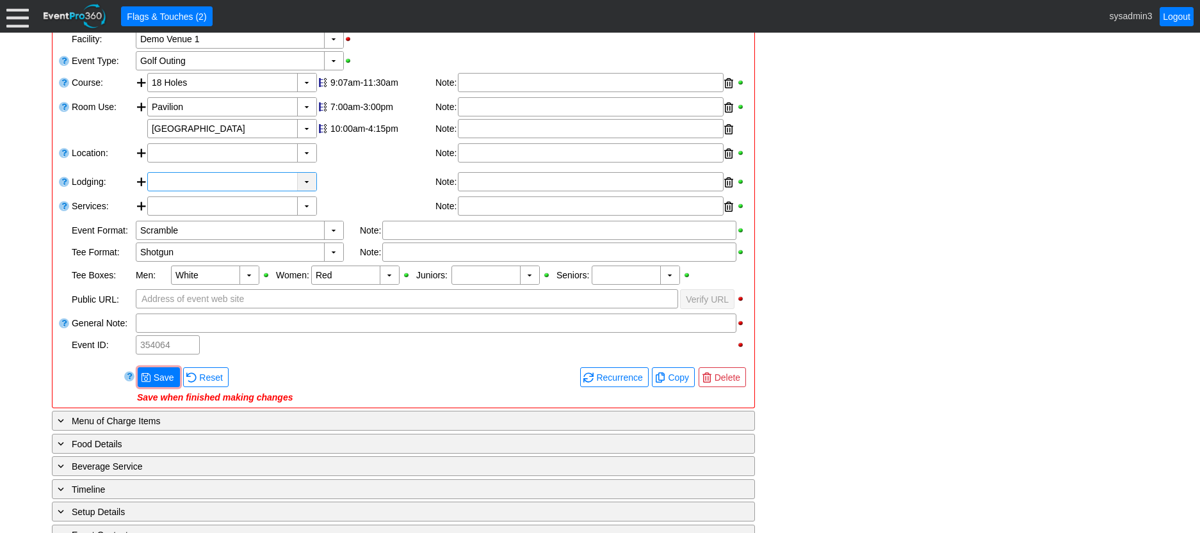
scroll to position [275, 0]
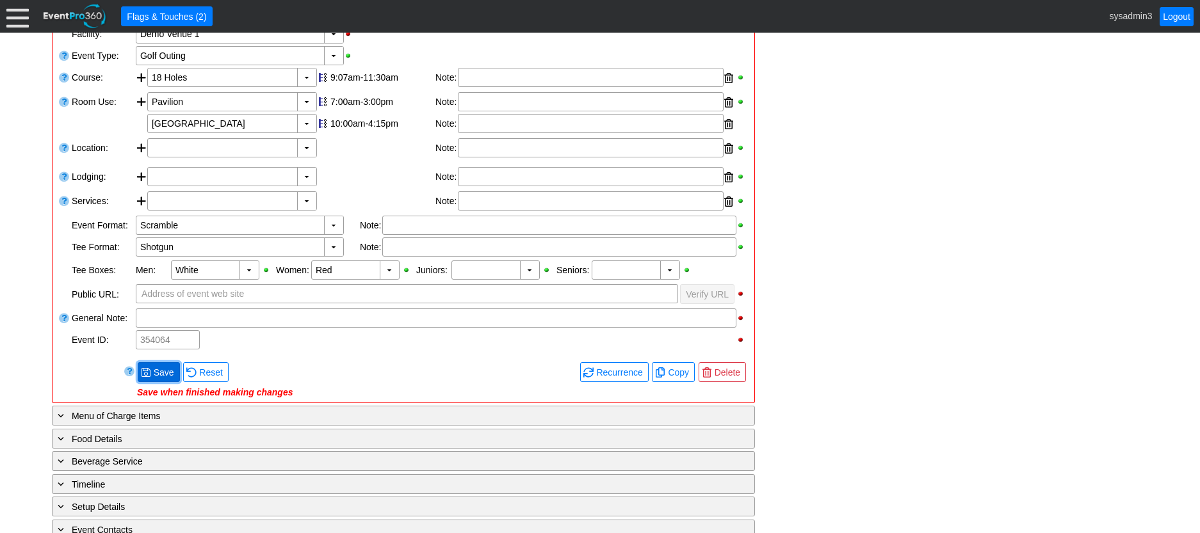
click at [167, 379] on span "Save" at bounding box center [164, 372] width 26 height 13
